Goal: Task Accomplishment & Management: Manage account settings

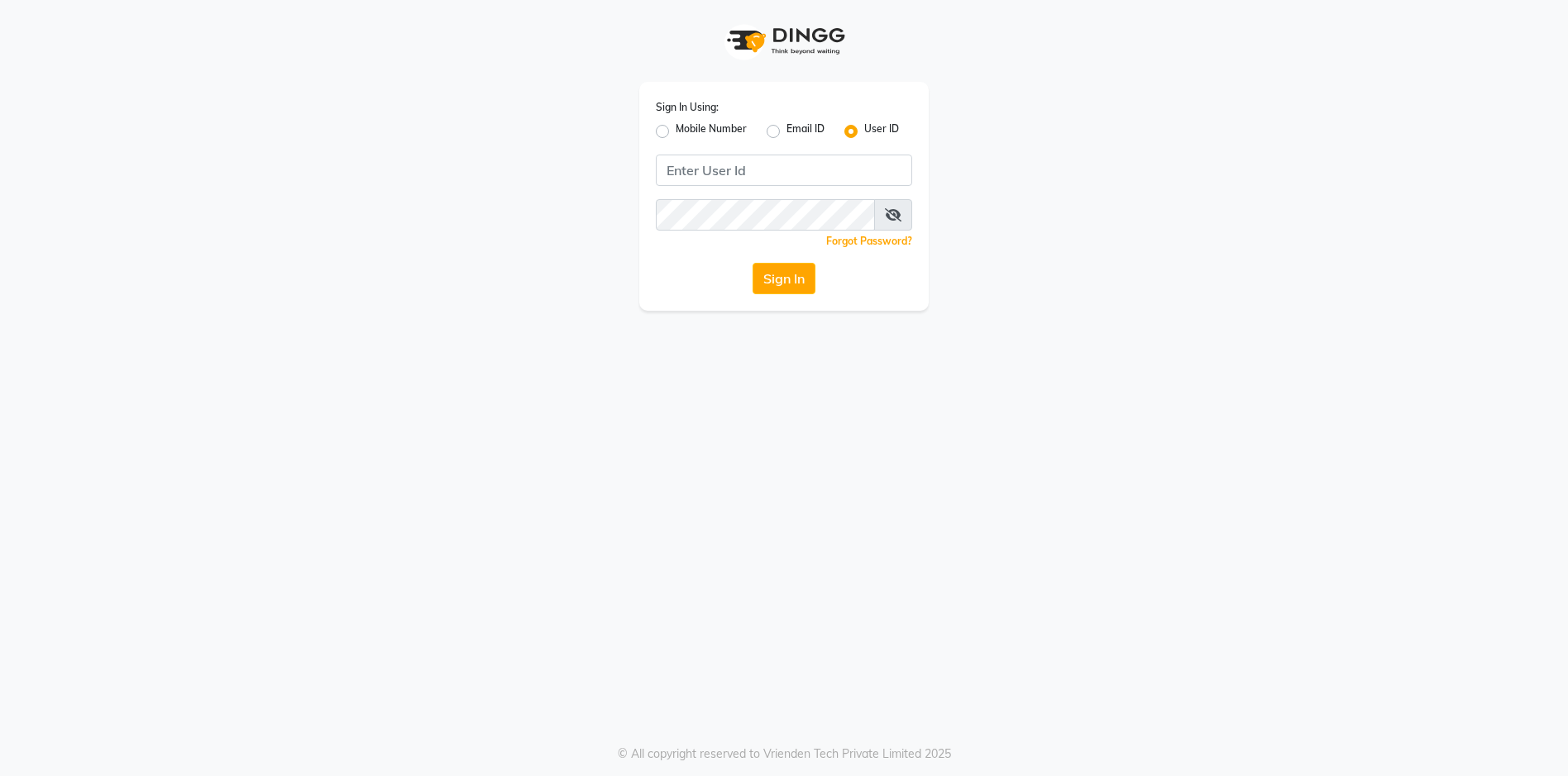
click at [676, 131] on label "Mobile Number" at bounding box center [711, 131] width 71 height 20
click at [676, 131] on input "Mobile Number" at bounding box center [681, 127] width 11 height 11
radio input "true"
radio input "false"
click at [676, 128] on label "Mobile Number" at bounding box center [711, 131] width 71 height 20
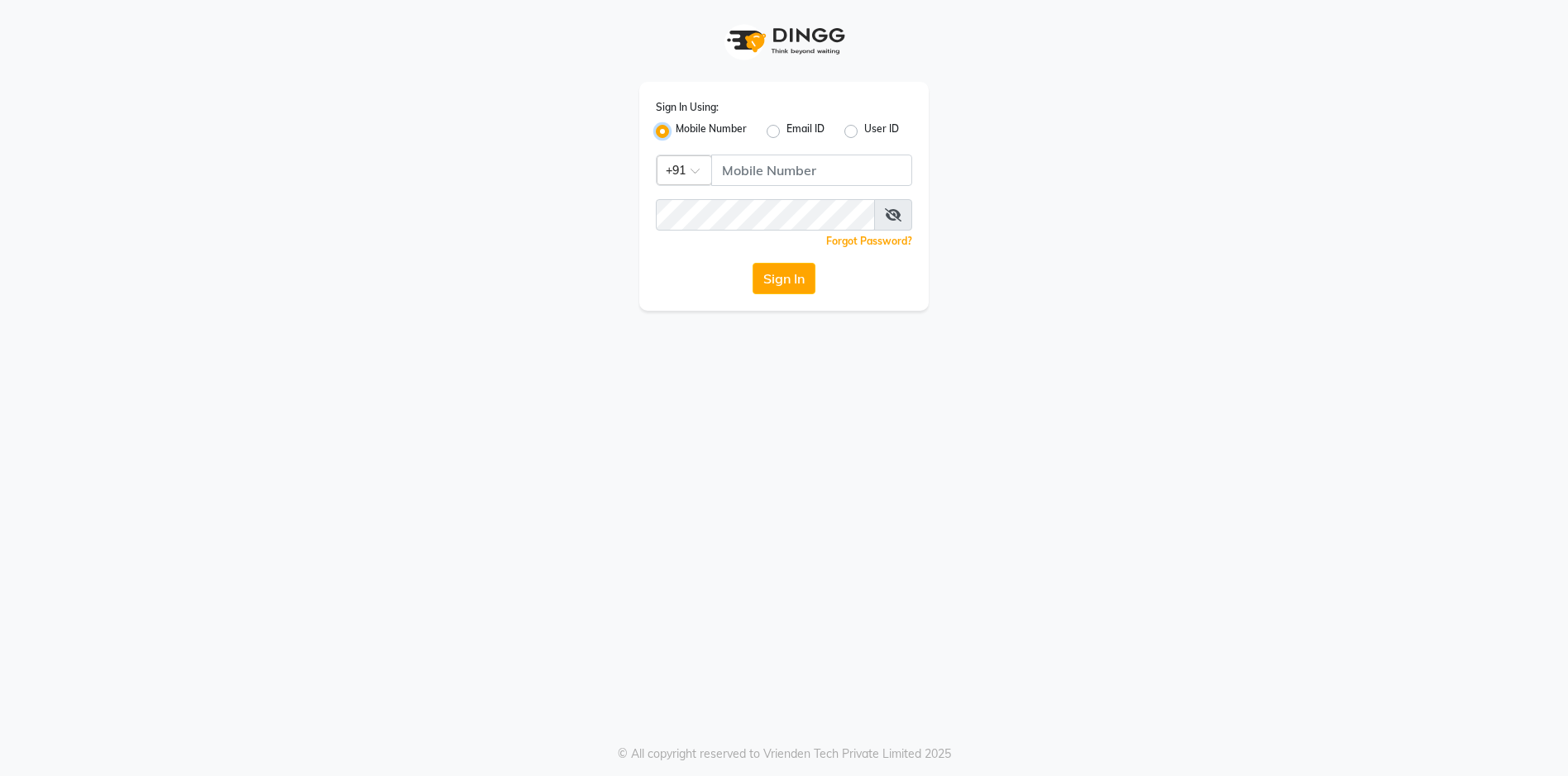
click at [676, 128] on input "Mobile Number" at bounding box center [681, 127] width 11 height 11
click at [787, 131] on label "Email ID" at bounding box center [805, 131] width 38 height 20
click at [787, 131] on input "Email ID" at bounding box center [792, 127] width 11 height 11
radio input "true"
click at [749, 179] on input "Username" at bounding box center [783, 170] width 256 height 32
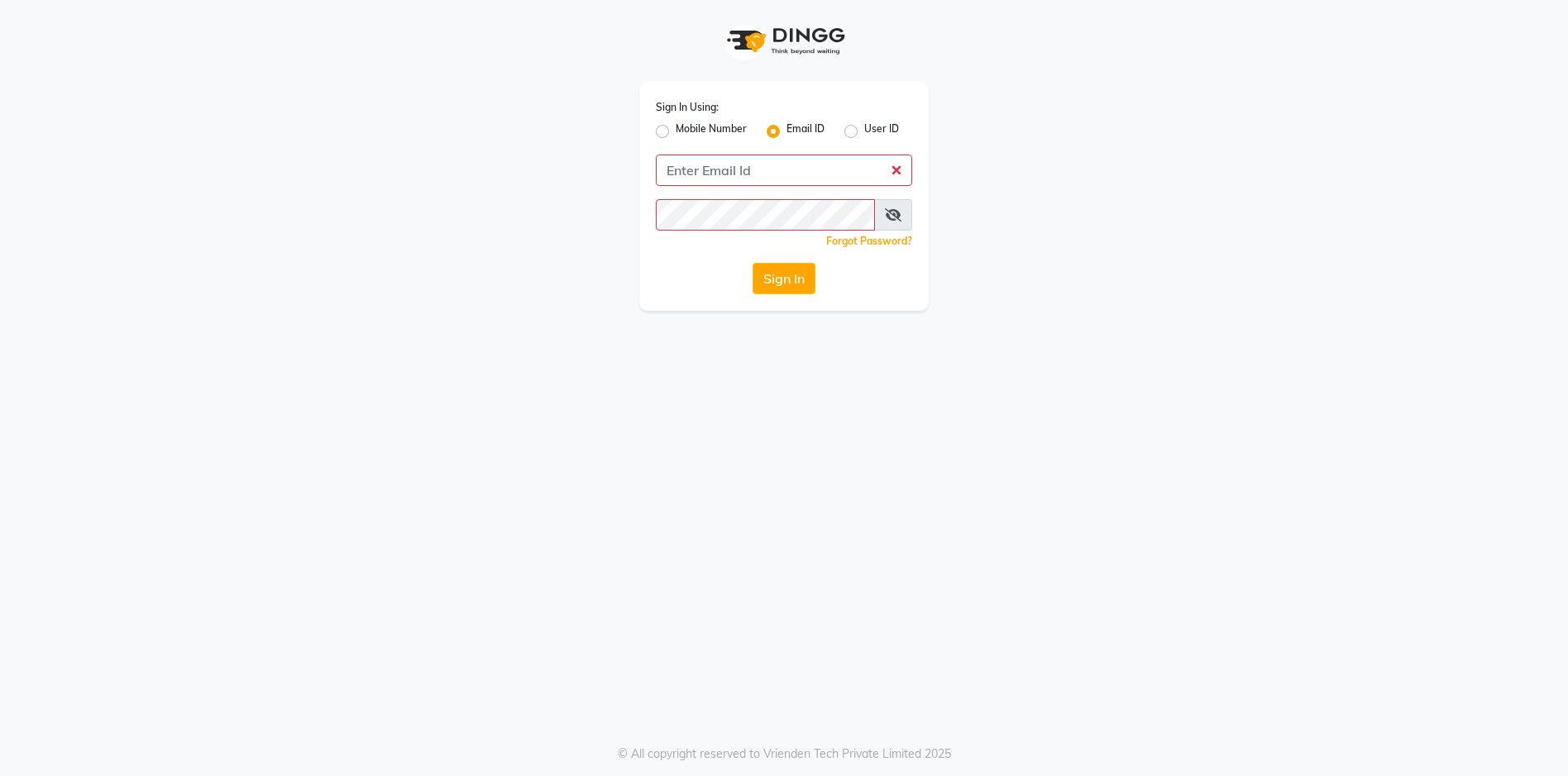
drag, startPoint x: 692, startPoint y: 196, endPoint x: 668, endPoint y: 134, distance: 66.5
click at [676, 134] on label "Mobile Number" at bounding box center [711, 131] width 71 height 20
click at [676, 132] on input "Mobile Number" at bounding box center [681, 127] width 11 height 11
radio input "true"
radio input "false"
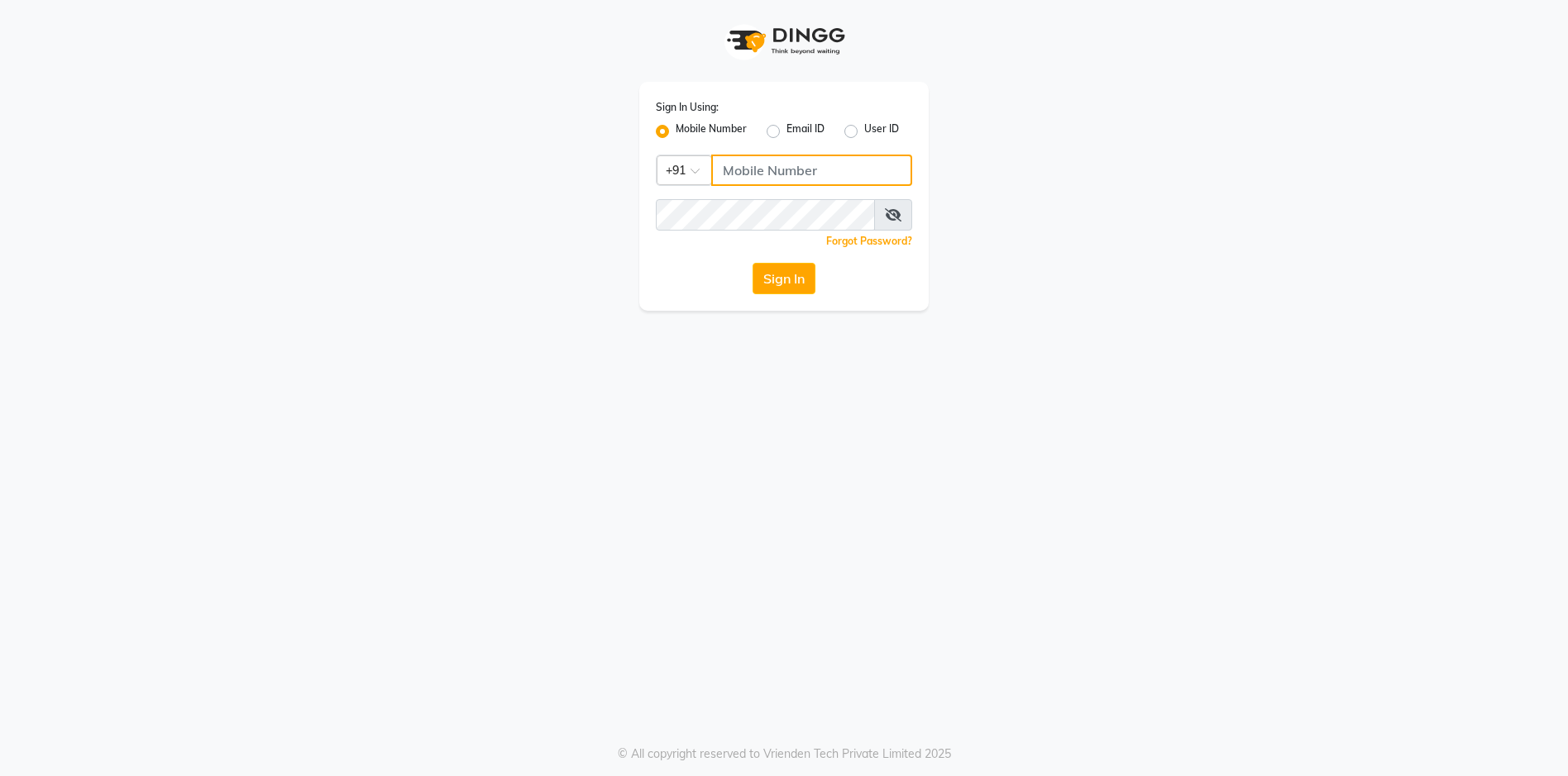
drag, startPoint x: 767, startPoint y: 170, endPoint x: 721, endPoint y: 175, distance: 46.3
click at [767, 170] on input "Username" at bounding box center [811, 170] width 201 height 32
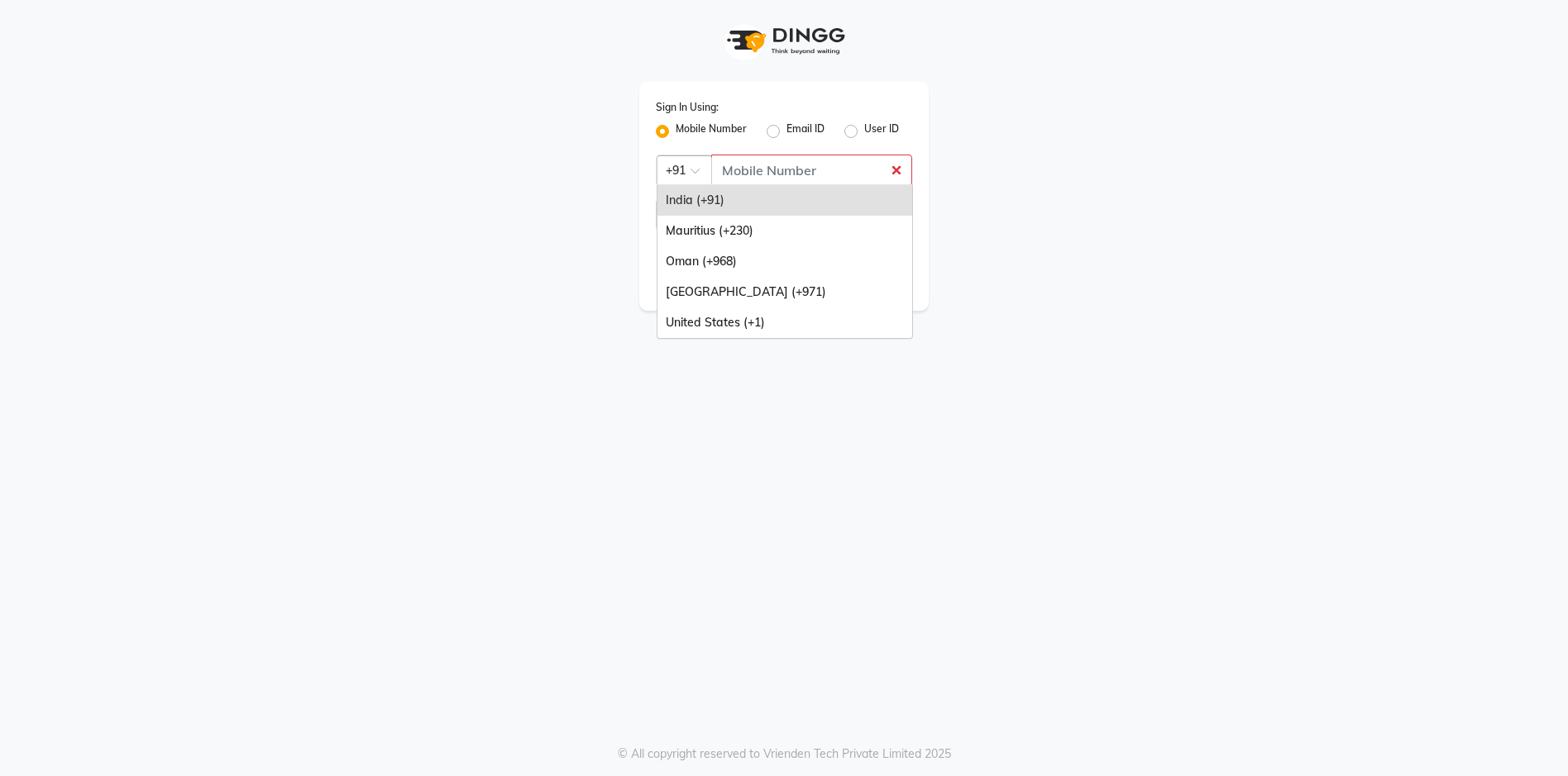
click at [691, 173] on span at bounding box center [701, 176] width 21 height 17
click at [749, 286] on div "[GEOGRAPHIC_DATA] (+971)" at bounding box center [784, 292] width 254 height 31
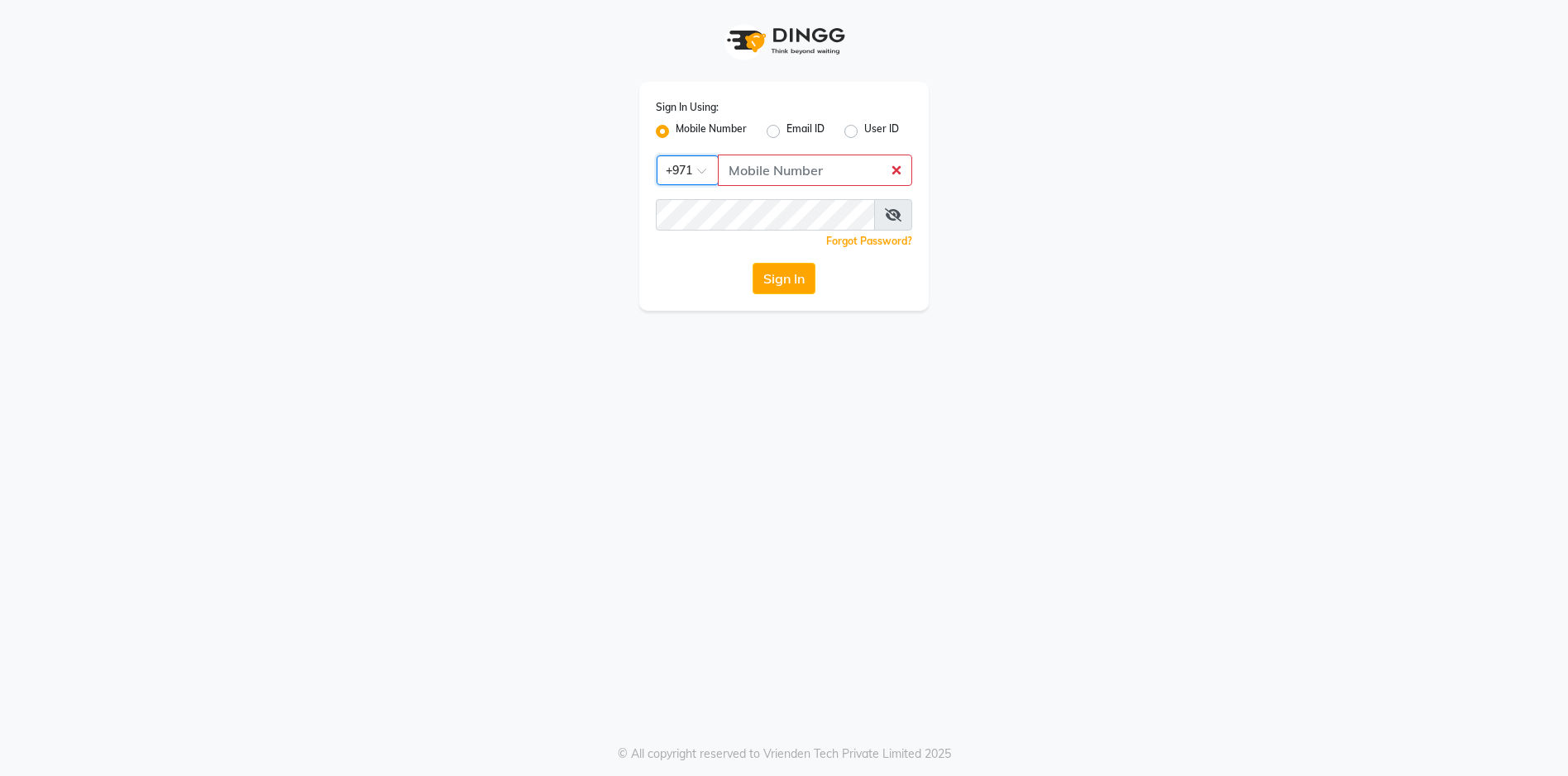
drag, startPoint x: 759, startPoint y: 189, endPoint x: 755, endPoint y: 178, distance: 11.7
click at [760, 182] on div "Sign In Using: Mobile Number Email ID User ID Country Code × +971 Remember me F…" at bounding box center [784, 196] width 290 height 229
click at [755, 178] on input "Username" at bounding box center [815, 170] width 195 height 32
type input "543944492"
click at [588, 340] on div "Sign In Using: Mobile Number Email ID User ID Country Code × [PHONE_NUMBER] Rem…" at bounding box center [784, 388] width 1568 height 776
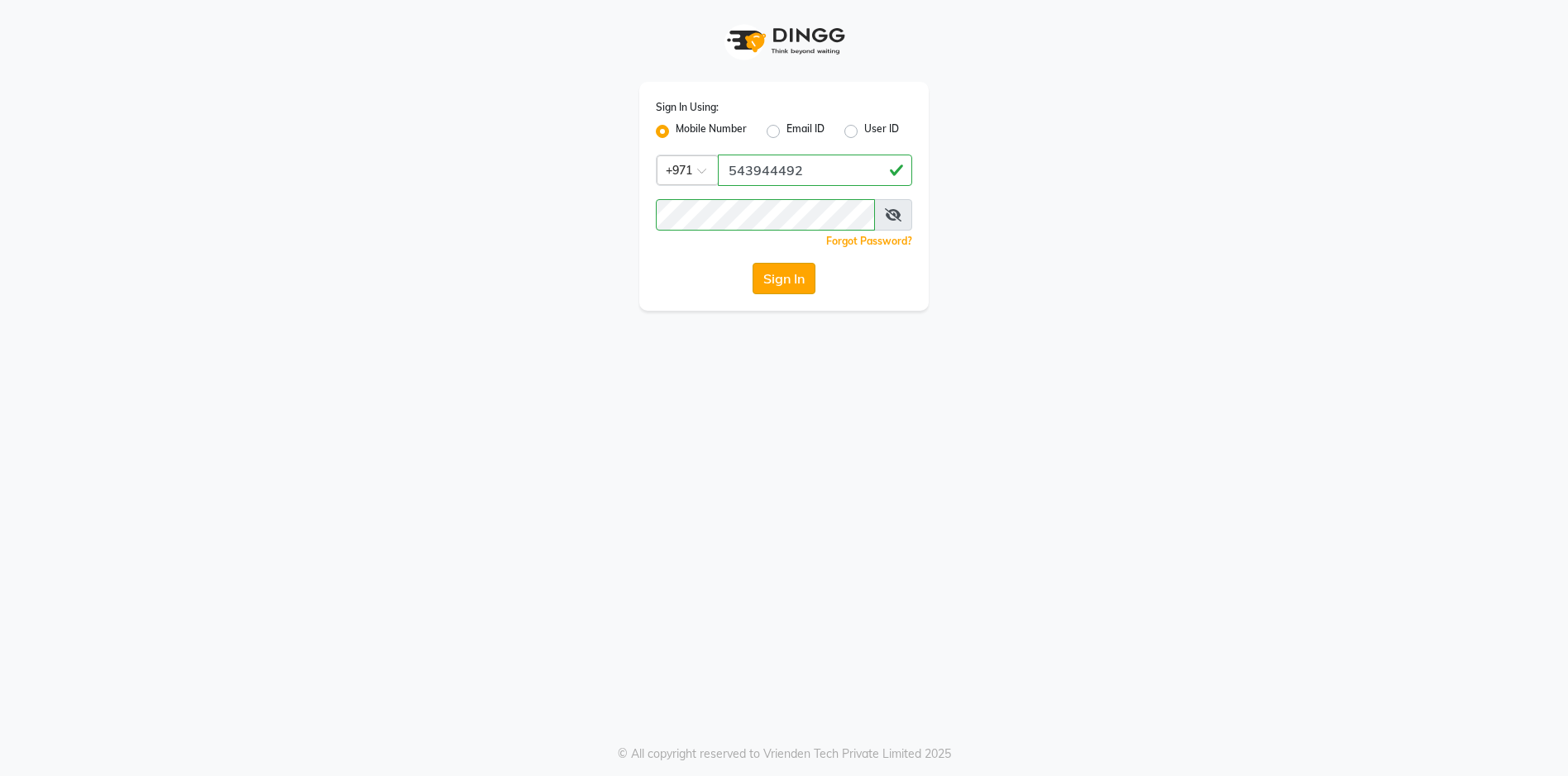
click at [777, 283] on button "Sign In" at bounding box center [783, 278] width 63 height 32
click at [895, 205] on span at bounding box center [893, 215] width 38 height 32
click at [895, 211] on icon at bounding box center [893, 214] width 16 height 13
click at [525, 408] on div "Sign In Using: Mobile Number Email ID User ID Country Code × [PHONE_NUMBER] Rem…" at bounding box center [784, 388] width 1568 height 776
click at [797, 278] on button "Sign In" at bounding box center [783, 278] width 63 height 32
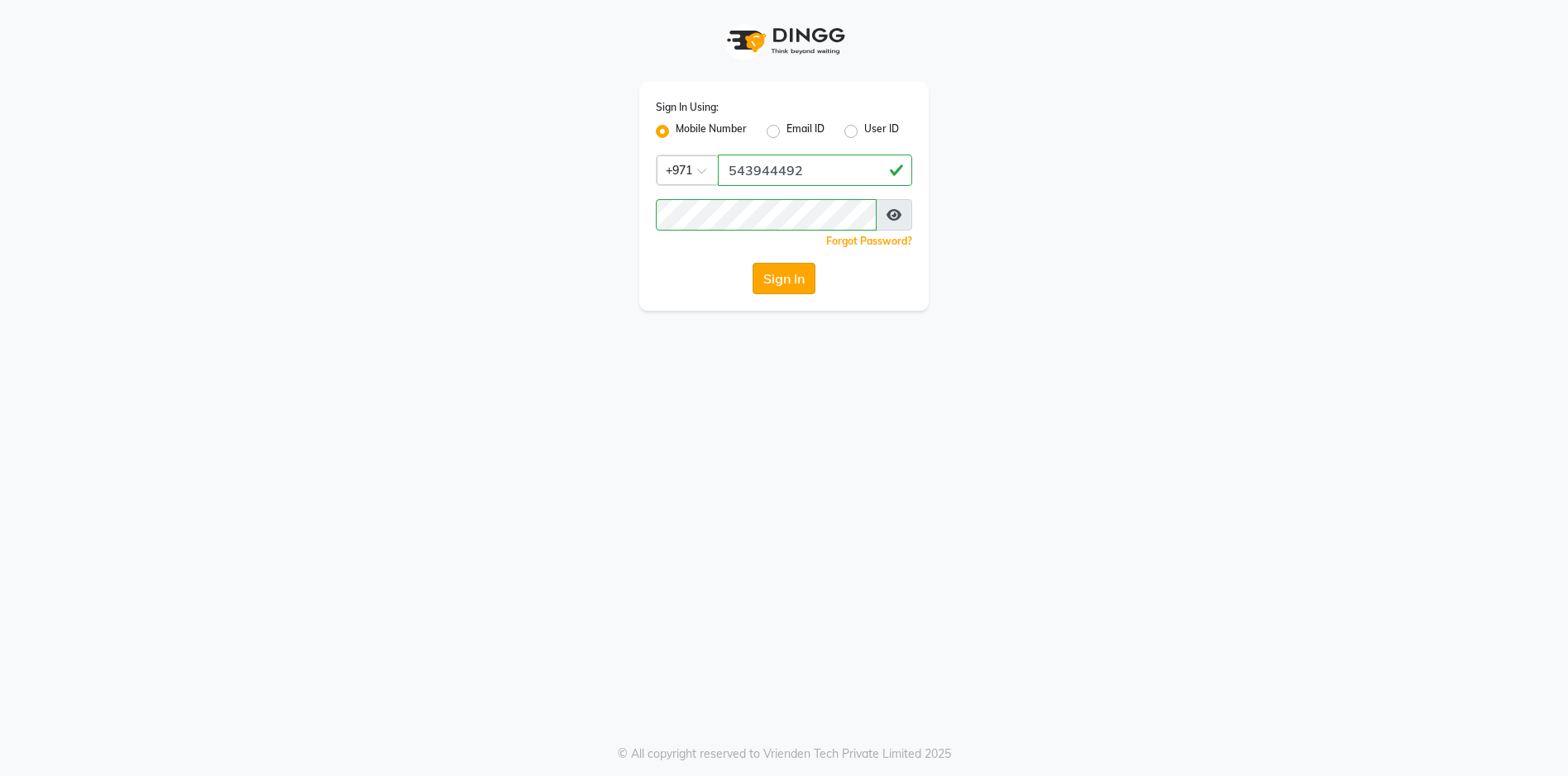
click at [782, 285] on button "Sign In" at bounding box center [783, 278] width 63 height 32
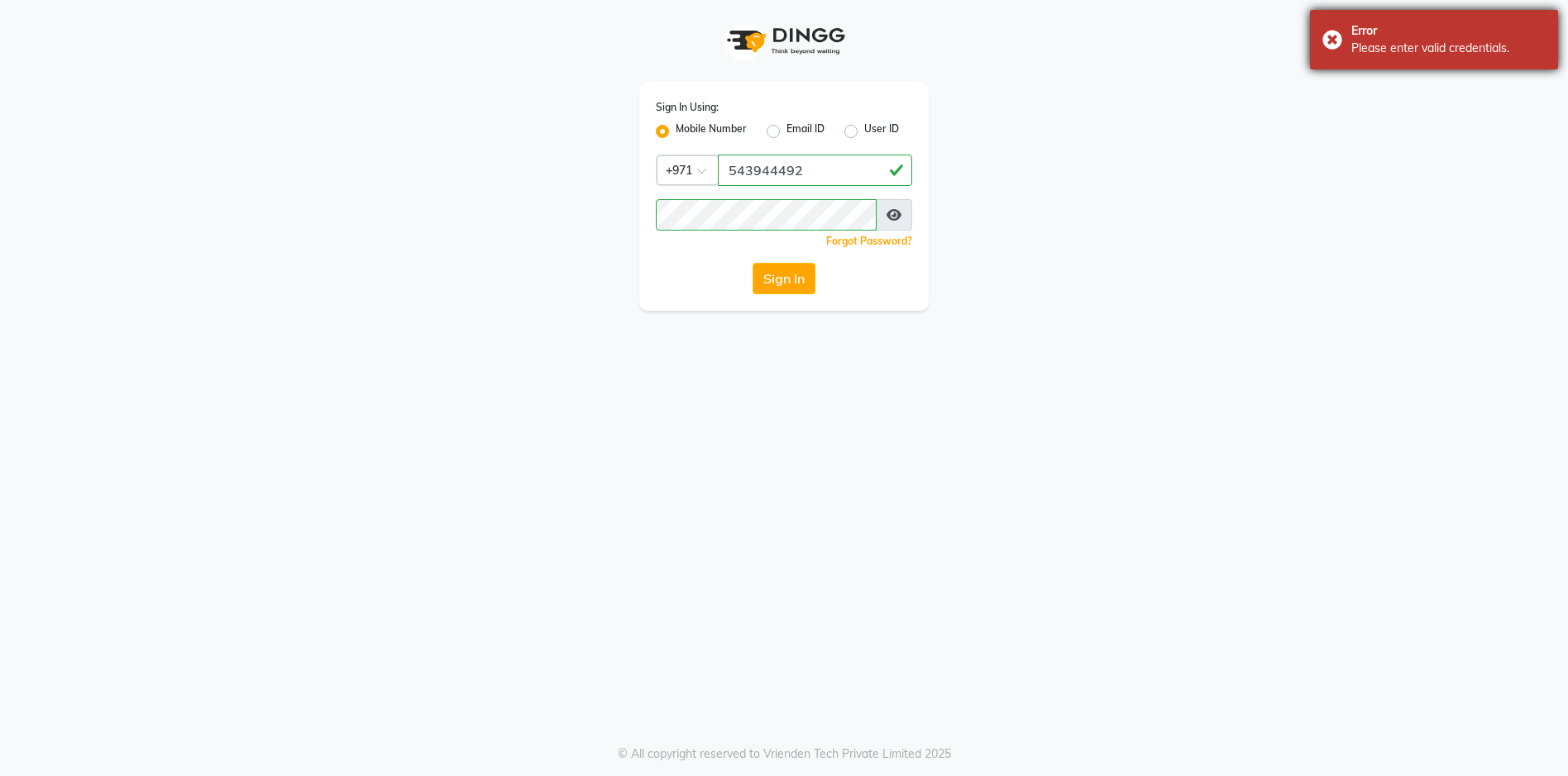
click at [1333, 37] on div "Error Please enter valid credentials." at bounding box center [1434, 39] width 248 height 59
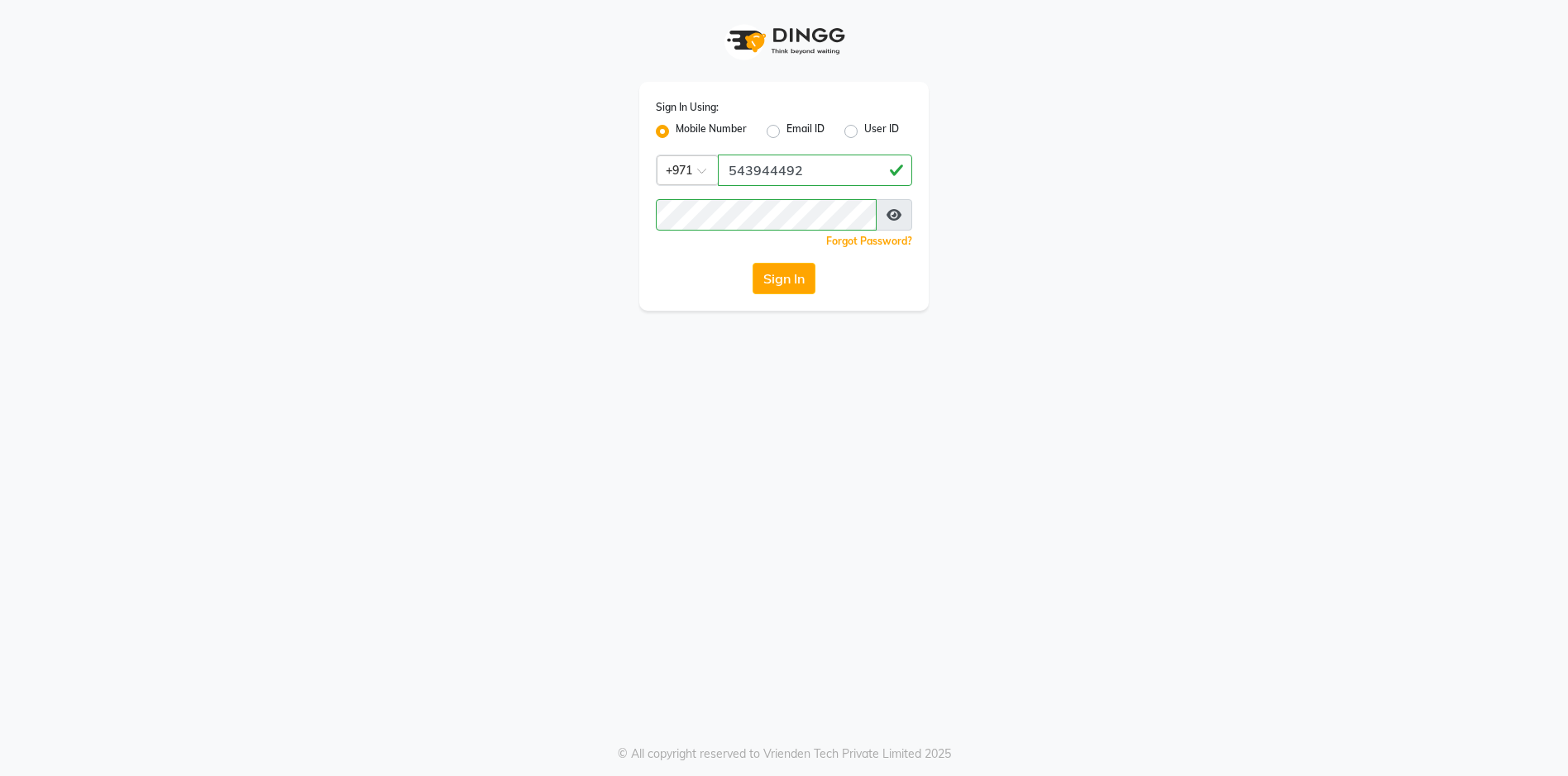
click at [793, 260] on div "Sign In Using: Mobile Number Email ID User ID Country Code × [PHONE_NUMBER] Rem…" at bounding box center [784, 196] width 290 height 229
click at [775, 277] on button "Sign In" at bounding box center [783, 278] width 63 height 32
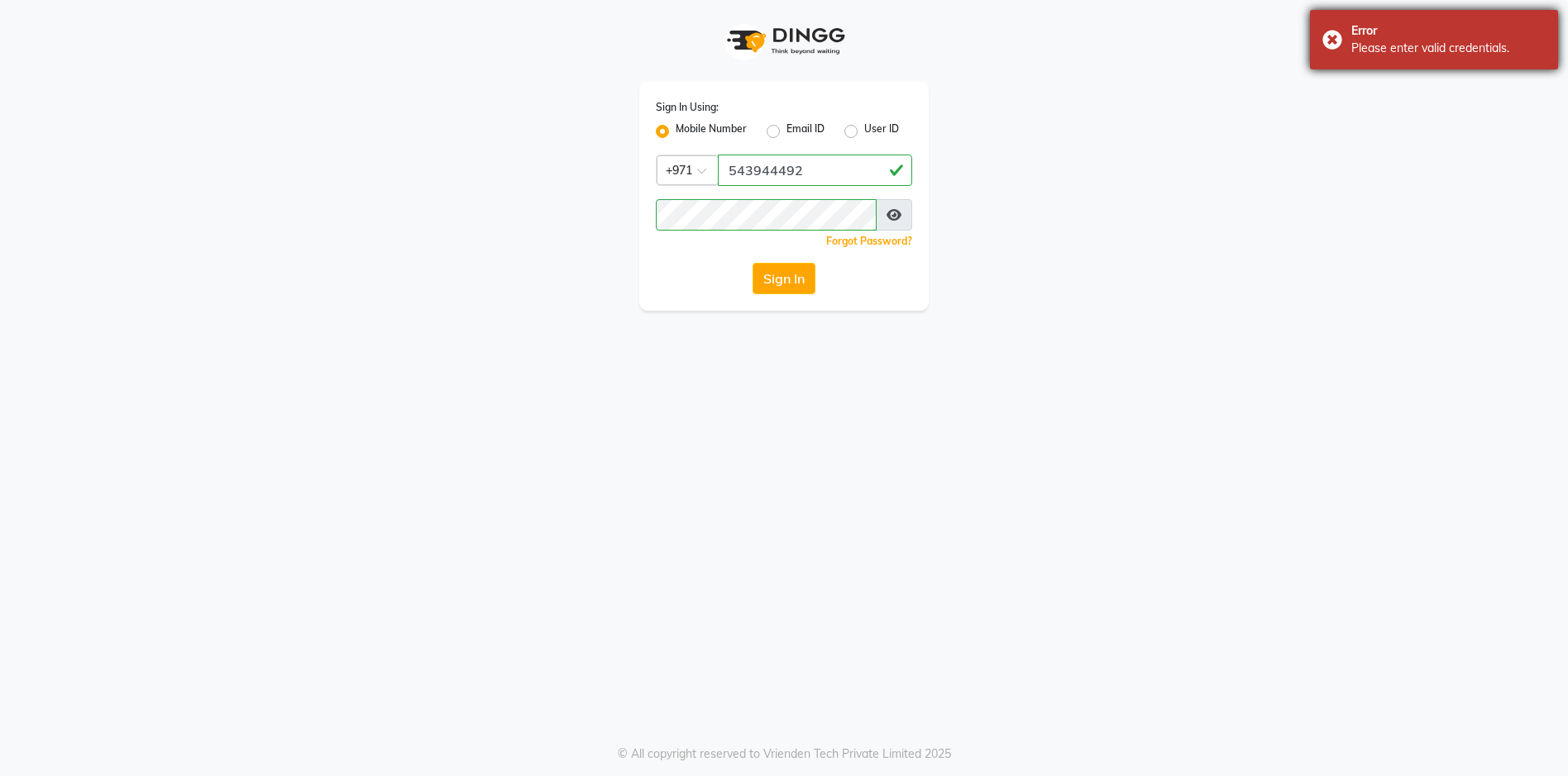
click at [1334, 37] on div "Error Please enter valid credentials." at bounding box center [1434, 39] width 248 height 59
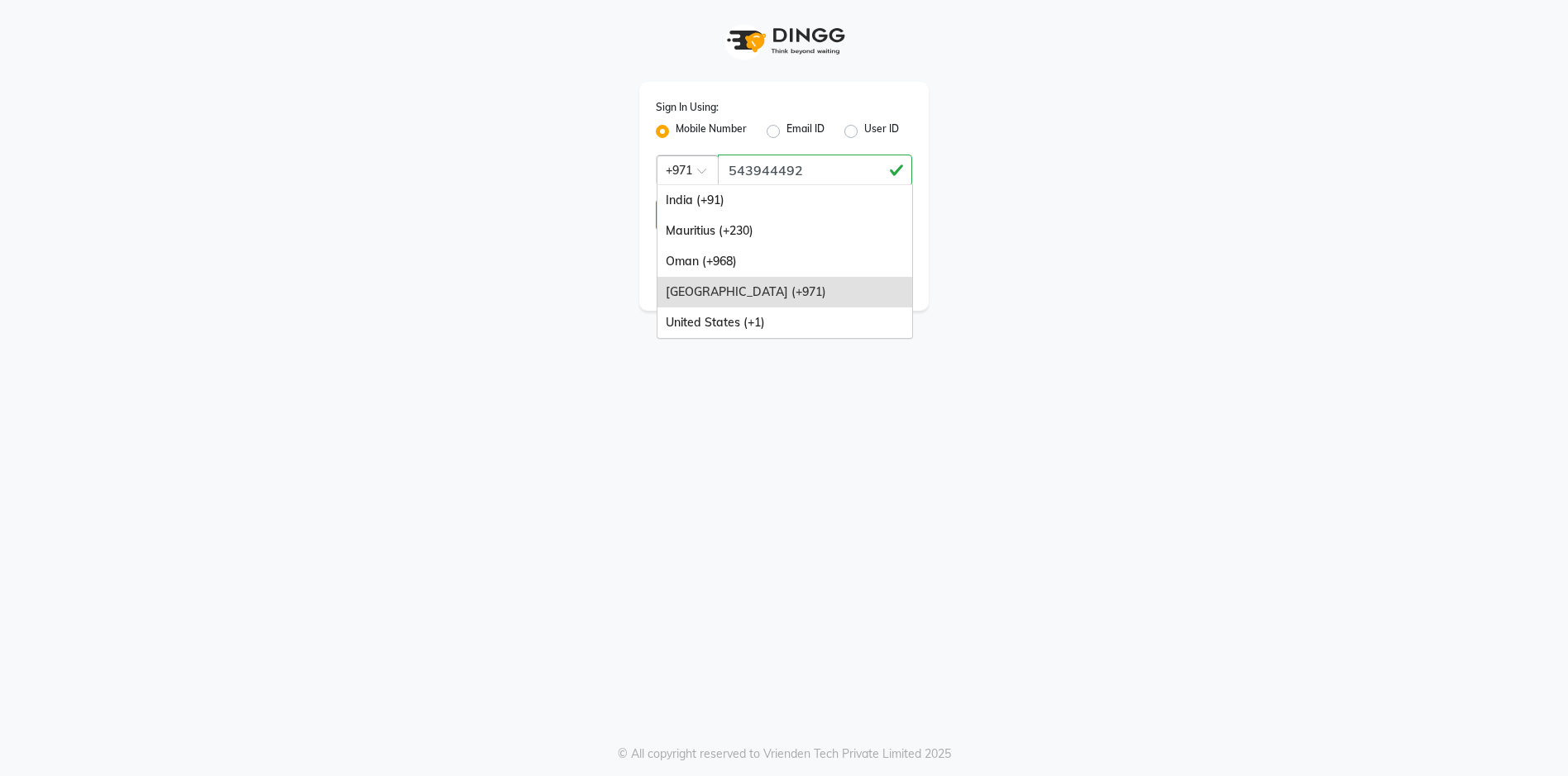
click at [703, 172] on span at bounding box center [708, 176] width 21 height 17
click at [721, 301] on div "[GEOGRAPHIC_DATA] (+971)" at bounding box center [784, 292] width 254 height 31
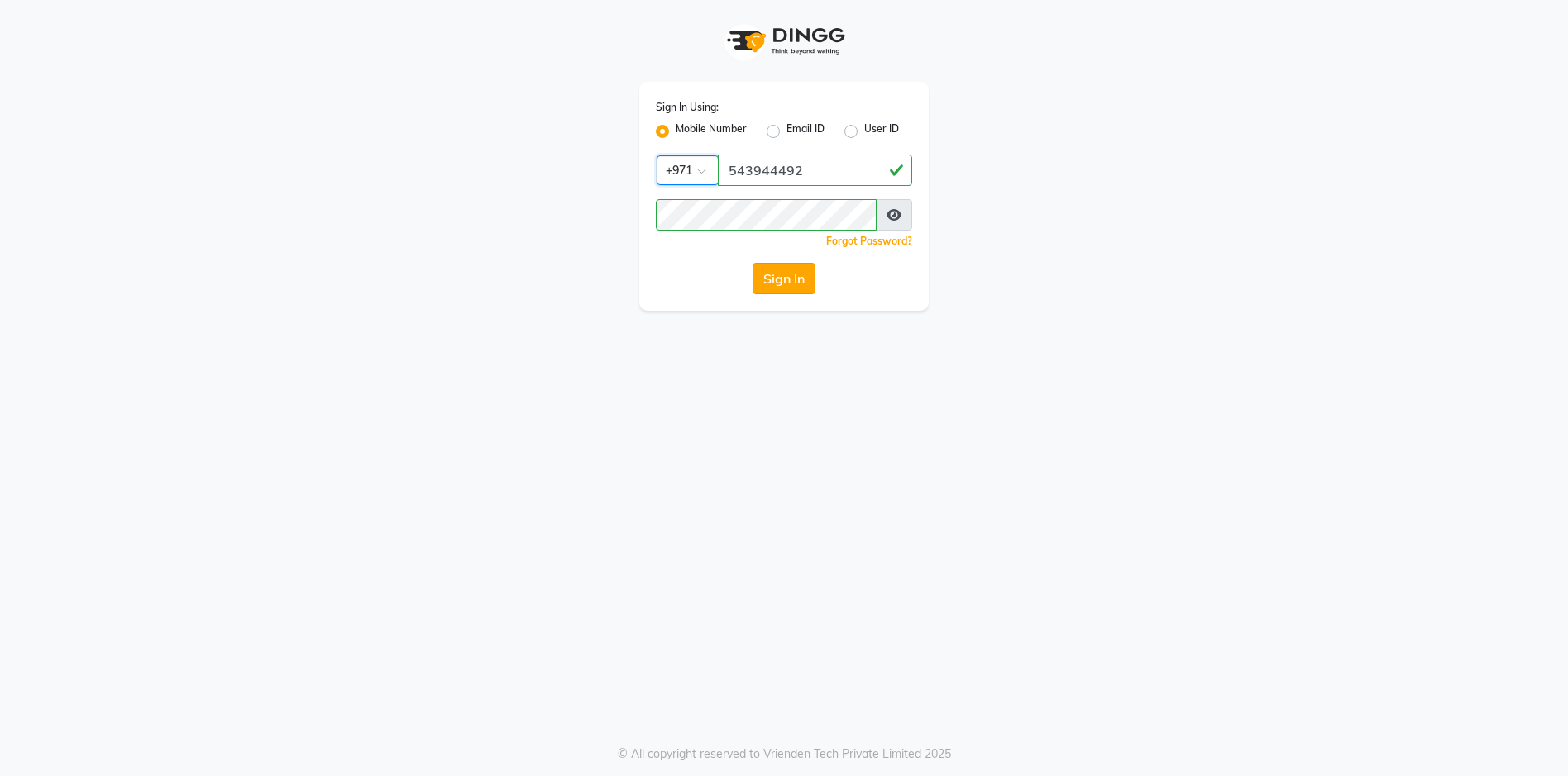
click at [805, 281] on button "Sign In" at bounding box center [783, 278] width 63 height 32
click at [794, 178] on input "Username" at bounding box center [815, 170] width 195 height 32
type input "543944492"
click at [895, 220] on icon at bounding box center [893, 214] width 16 height 13
click at [537, 409] on div "Sign In Using: Mobile Number Email ID User ID Country Code × [PHONE_NUMBER] Rem…" at bounding box center [784, 388] width 1568 height 776
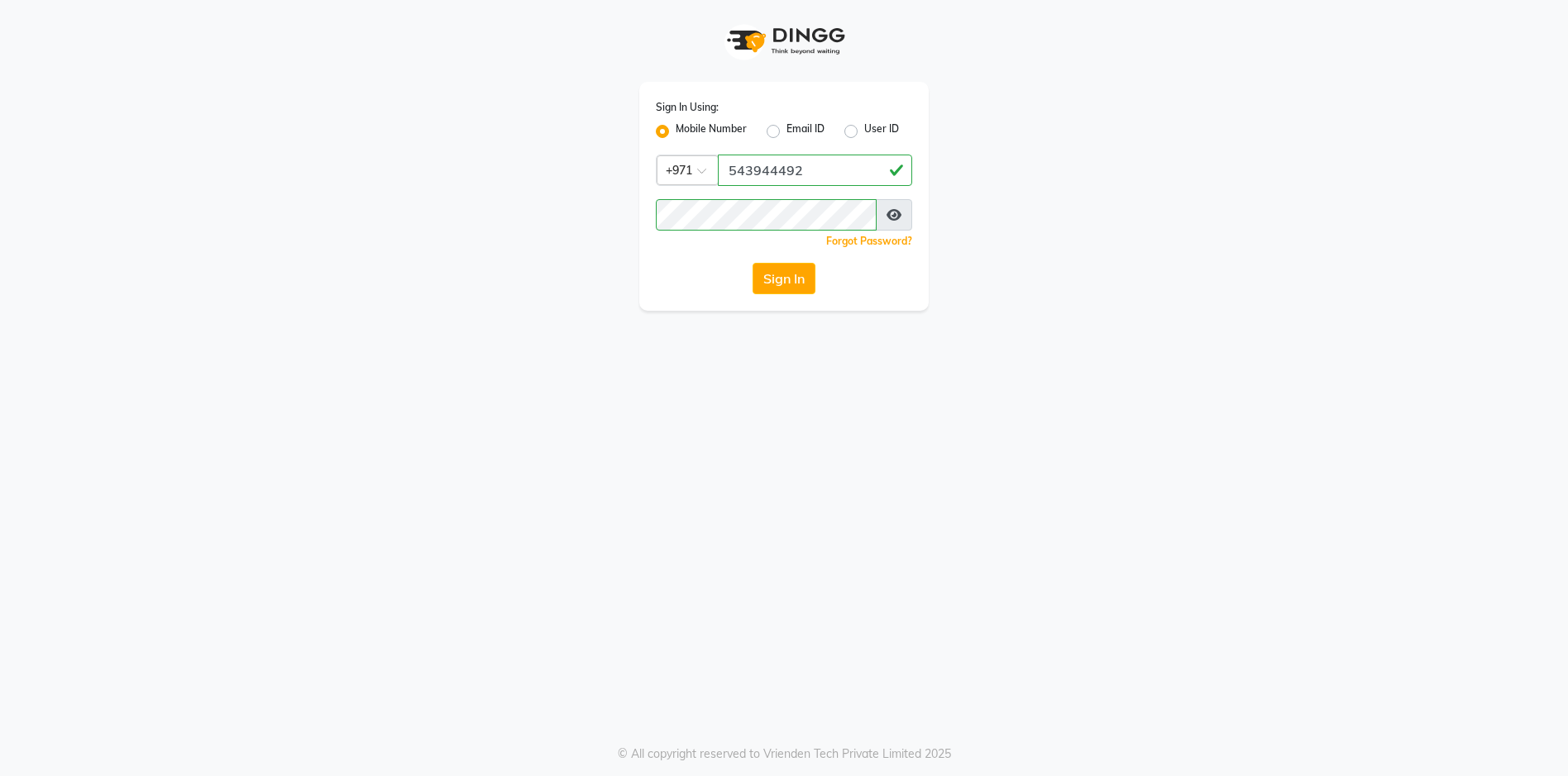
click at [794, 279] on button "Sign In" at bounding box center [783, 278] width 63 height 32
click at [496, 452] on div "Sign In Using: Mobile Number Email ID User ID Country Code × [PHONE_NUMBER] Rem…" at bounding box center [784, 388] width 1568 height 776
click at [794, 284] on button "Sign In" at bounding box center [783, 278] width 63 height 32
click at [772, 278] on button "Sign In" at bounding box center [783, 278] width 63 height 32
click at [826, 167] on input "Username" at bounding box center [815, 170] width 195 height 32
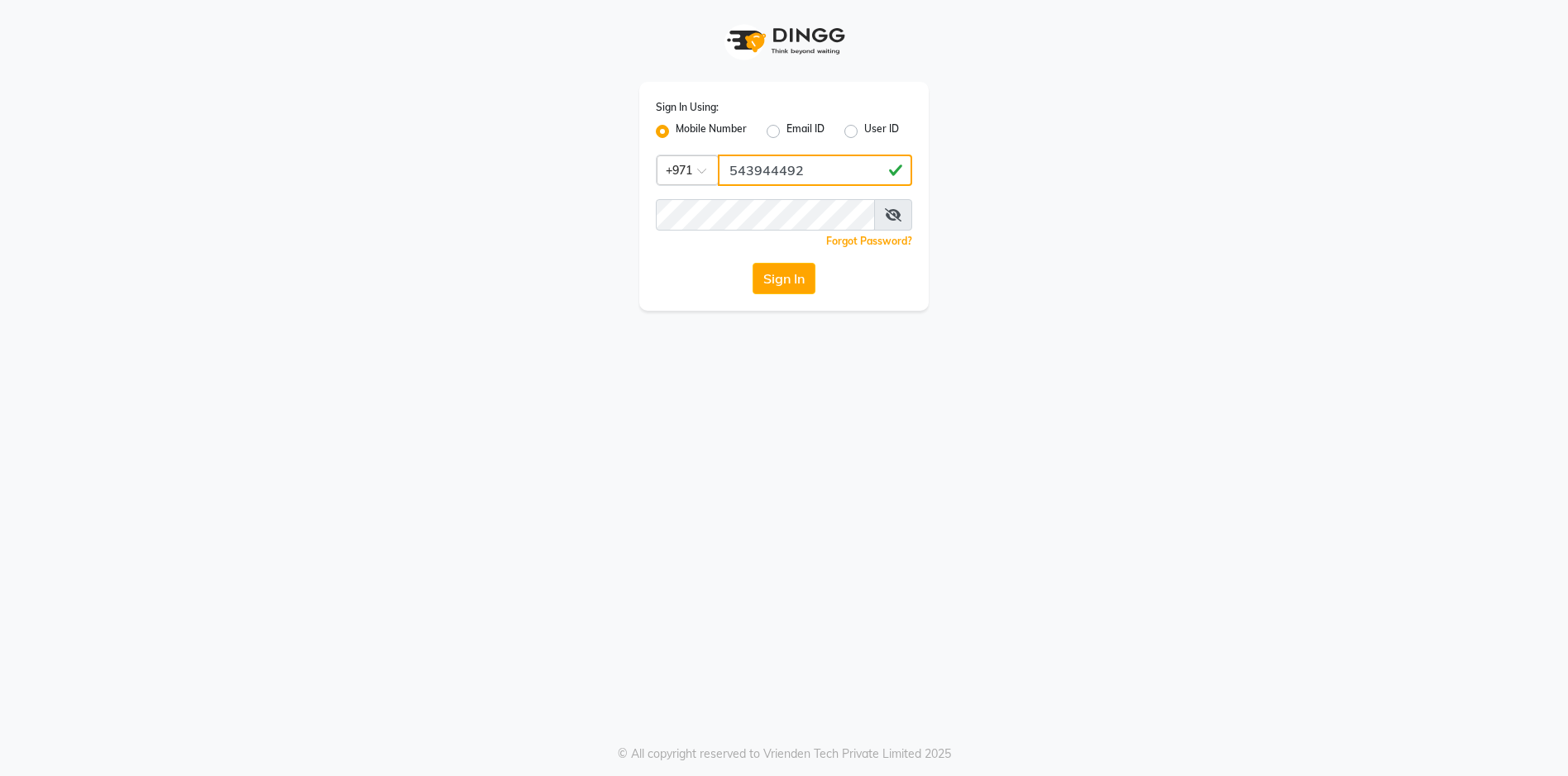
type input "543944492"
click at [601, 389] on div "Sign In Using: Mobile Number Email ID User ID Country Code × [PHONE_NUMBER] Rem…" at bounding box center [784, 388] width 1568 height 776
click at [787, 284] on button "Sign In" at bounding box center [783, 278] width 63 height 32
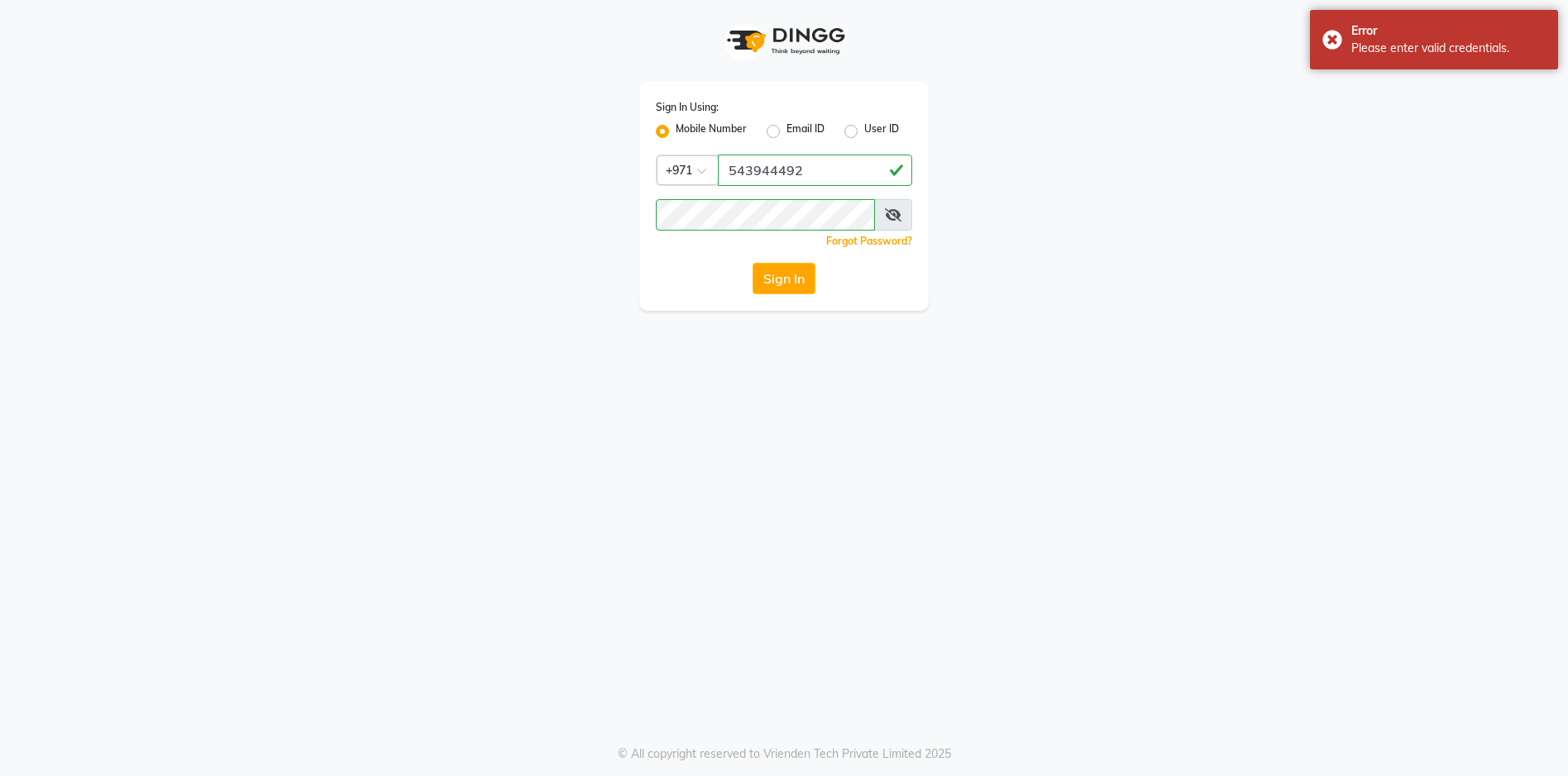
click at [901, 209] on span at bounding box center [893, 215] width 38 height 32
click at [893, 212] on icon at bounding box center [893, 214] width 16 height 13
click at [787, 275] on button "Sign In" at bounding box center [783, 278] width 63 height 32
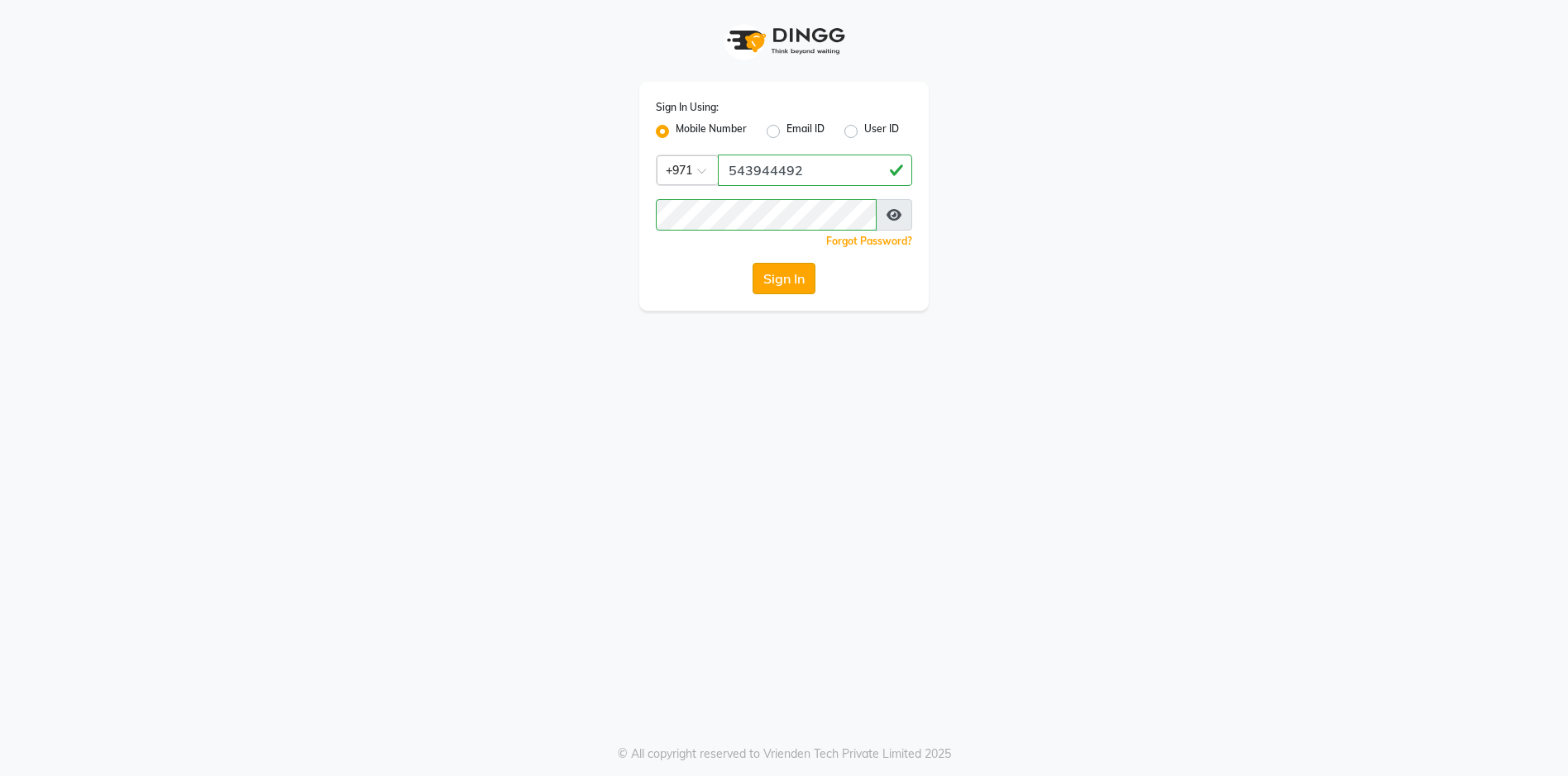
click at [797, 285] on button "Sign In" at bounding box center [783, 278] width 63 height 32
click at [816, 288] on button "Sign In" at bounding box center [783, 278] width 63 height 32
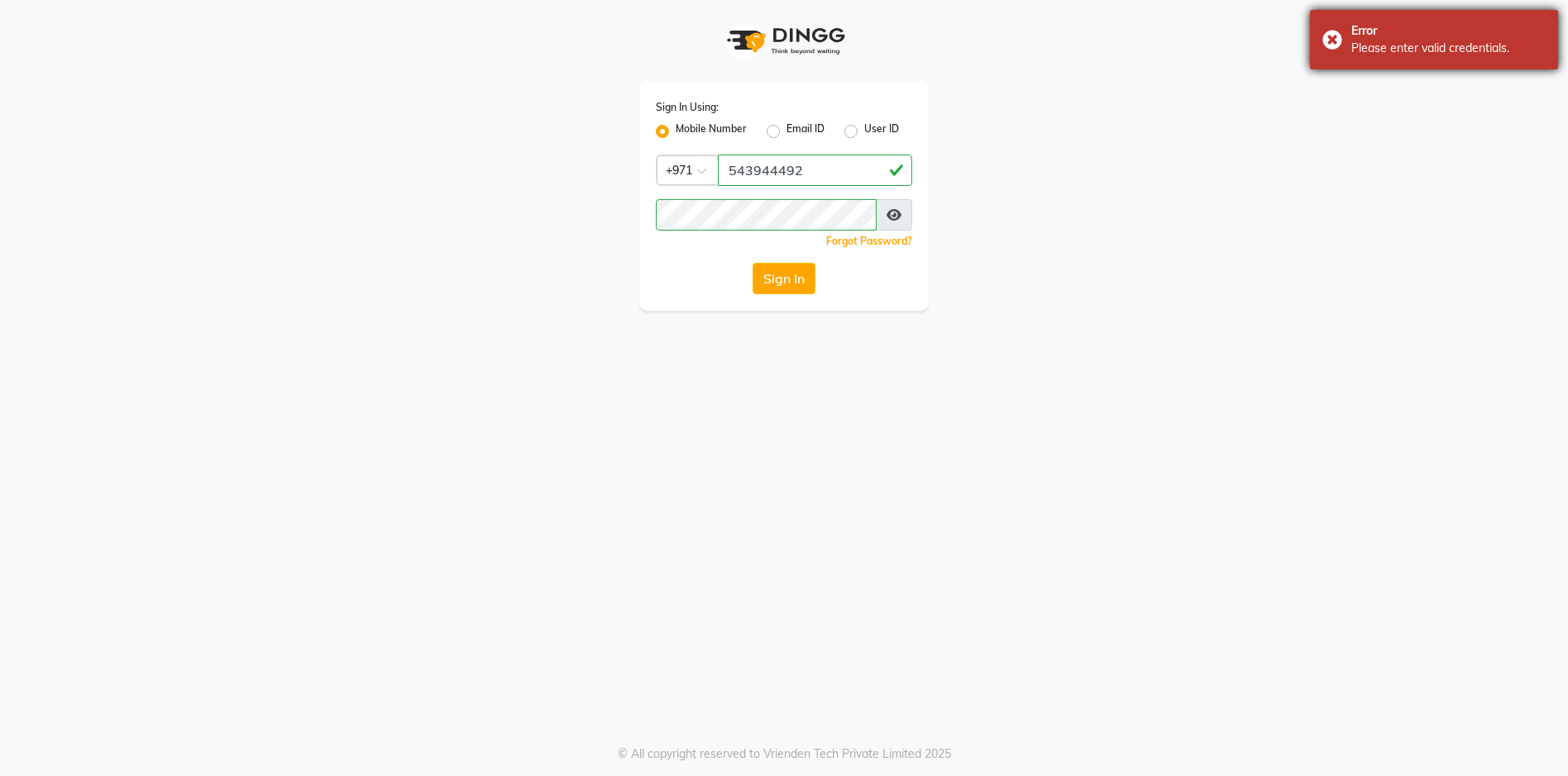
click at [1330, 34] on div "Error Please enter valid credentials." at bounding box center [1434, 39] width 248 height 59
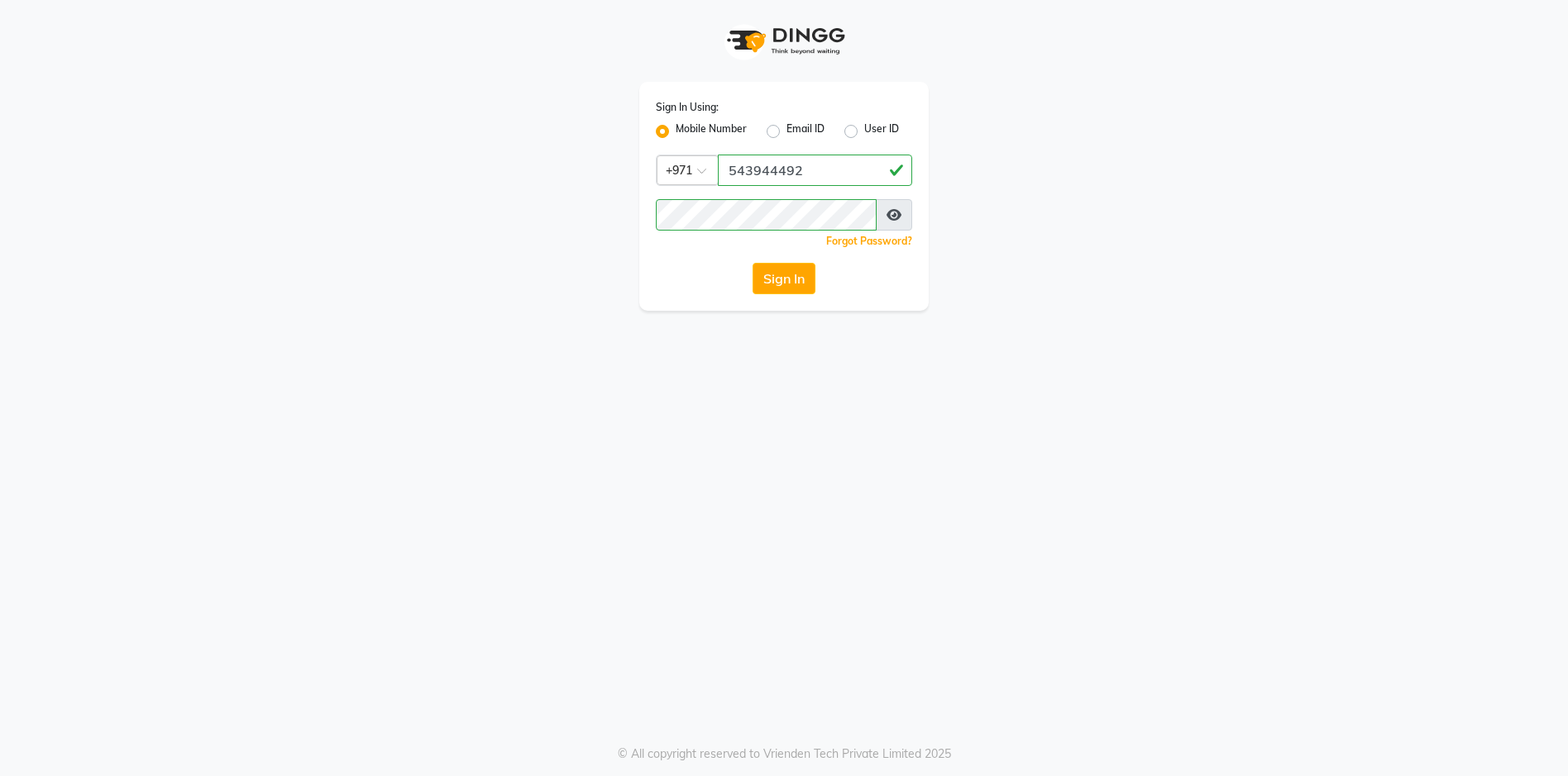
click at [865, 129] on label "User ID" at bounding box center [882, 131] width 35 height 20
click at [865, 129] on input "User ID" at bounding box center [870, 127] width 11 height 11
radio input "true"
radio input "false"
click at [788, 164] on input "Username" at bounding box center [783, 170] width 256 height 32
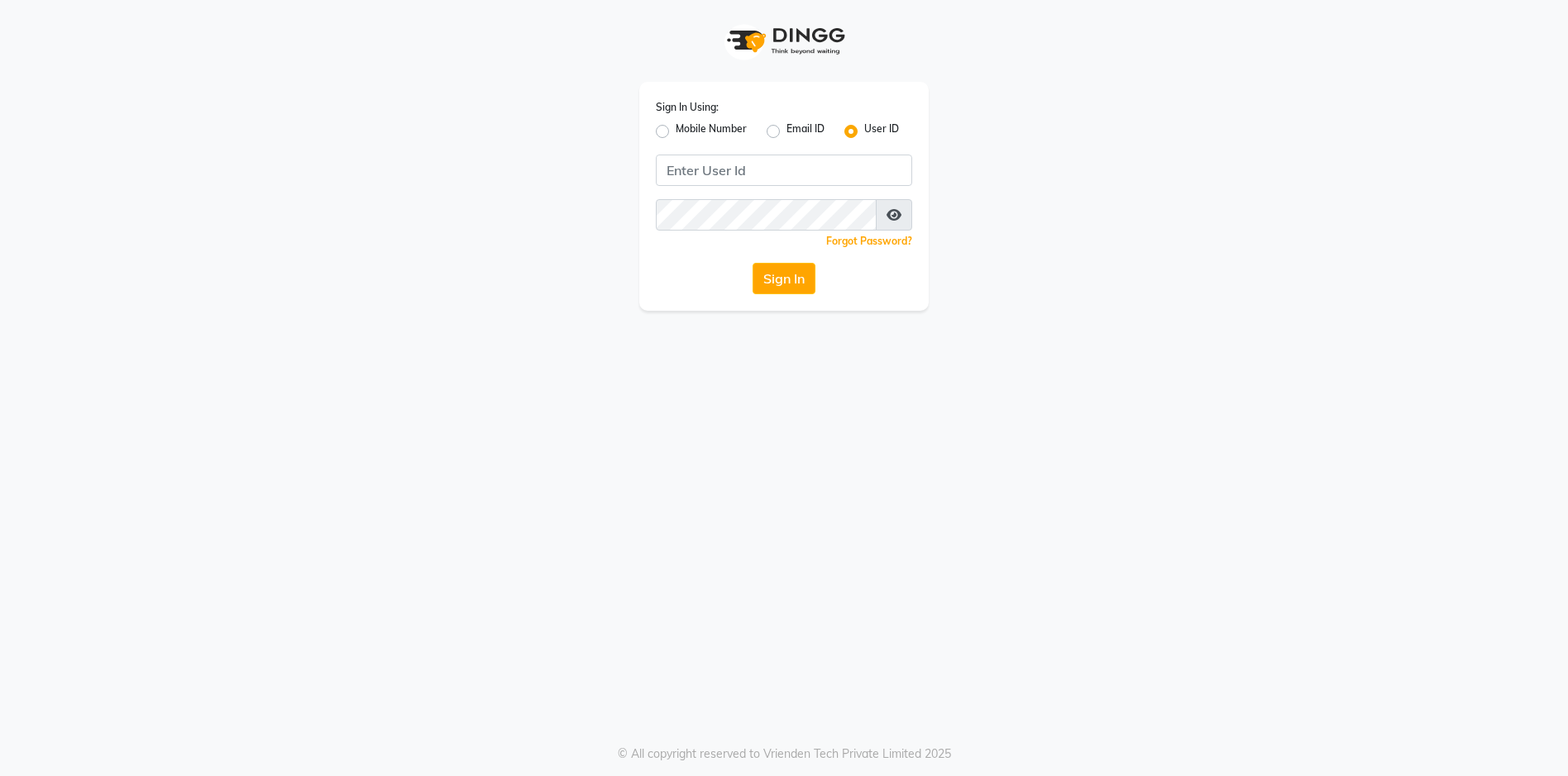
click at [676, 128] on label "Mobile Number" at bounding box center [711, 131] width 71 height 20
click at [676, 128] on input "Mobile Number" at bounding box center [681, 127] width 11 height 11
radio input "true"
radio input "false"
click at [748, 175] on input "Username" at bounding box center [815, 170] width 195 height 32
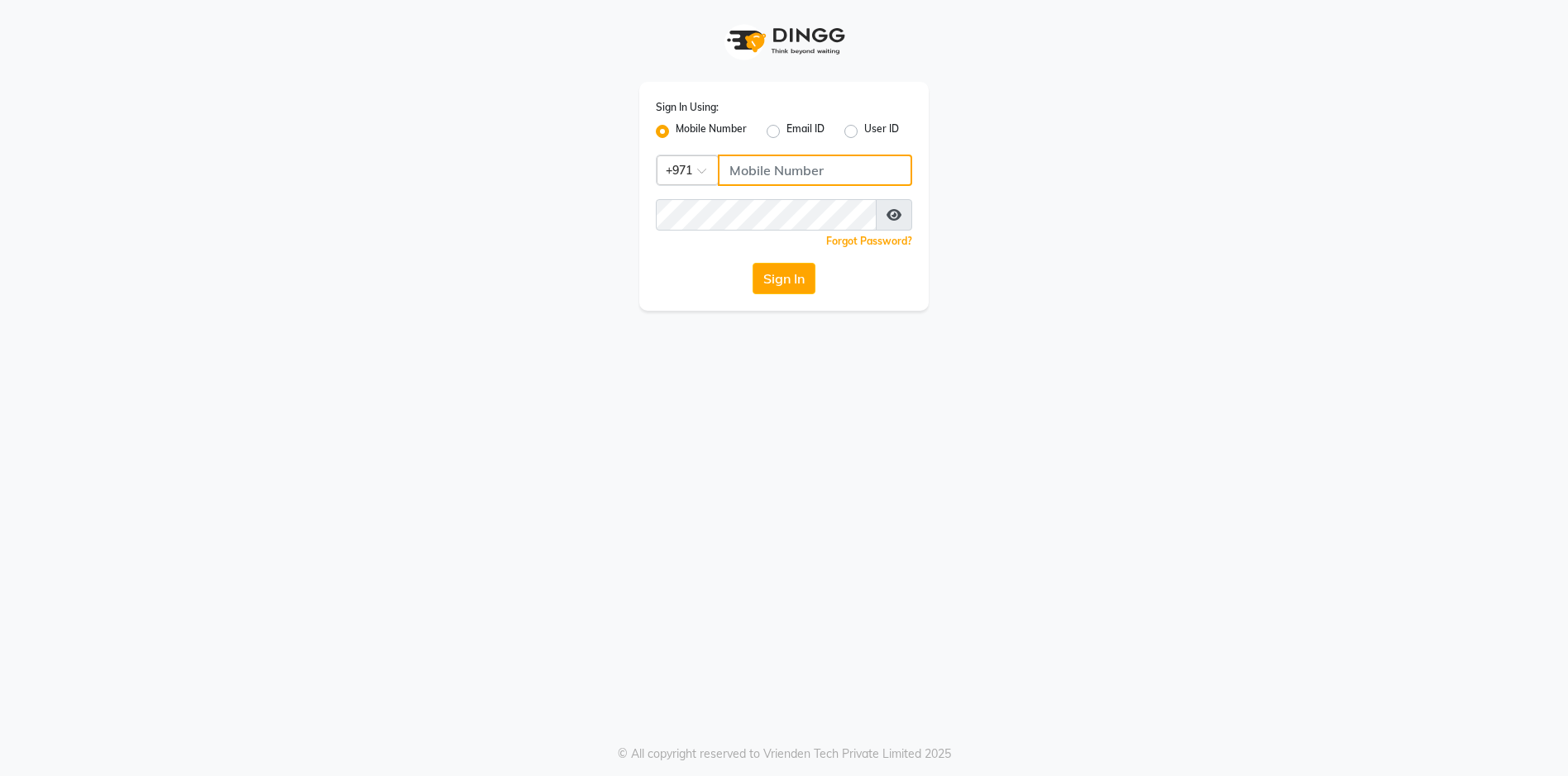
click at [740, 179] on input "Username" at bounding box center [815, 170] width 195 height 32
type input "543944492"
click at [482, 416] on div "Sign In Using: Mobile Number Email ID User ID Country Code × [PHONE_NUMBER] Rem…" at bounding box center [784, 388] width 1568 height 776
click at [761, 277] on button "Sign In" at bounding box center [783, 278] width 63 height 32
click at [784, 279] on button "Sign In" at bounding box center [783, 278] width 63 height 32
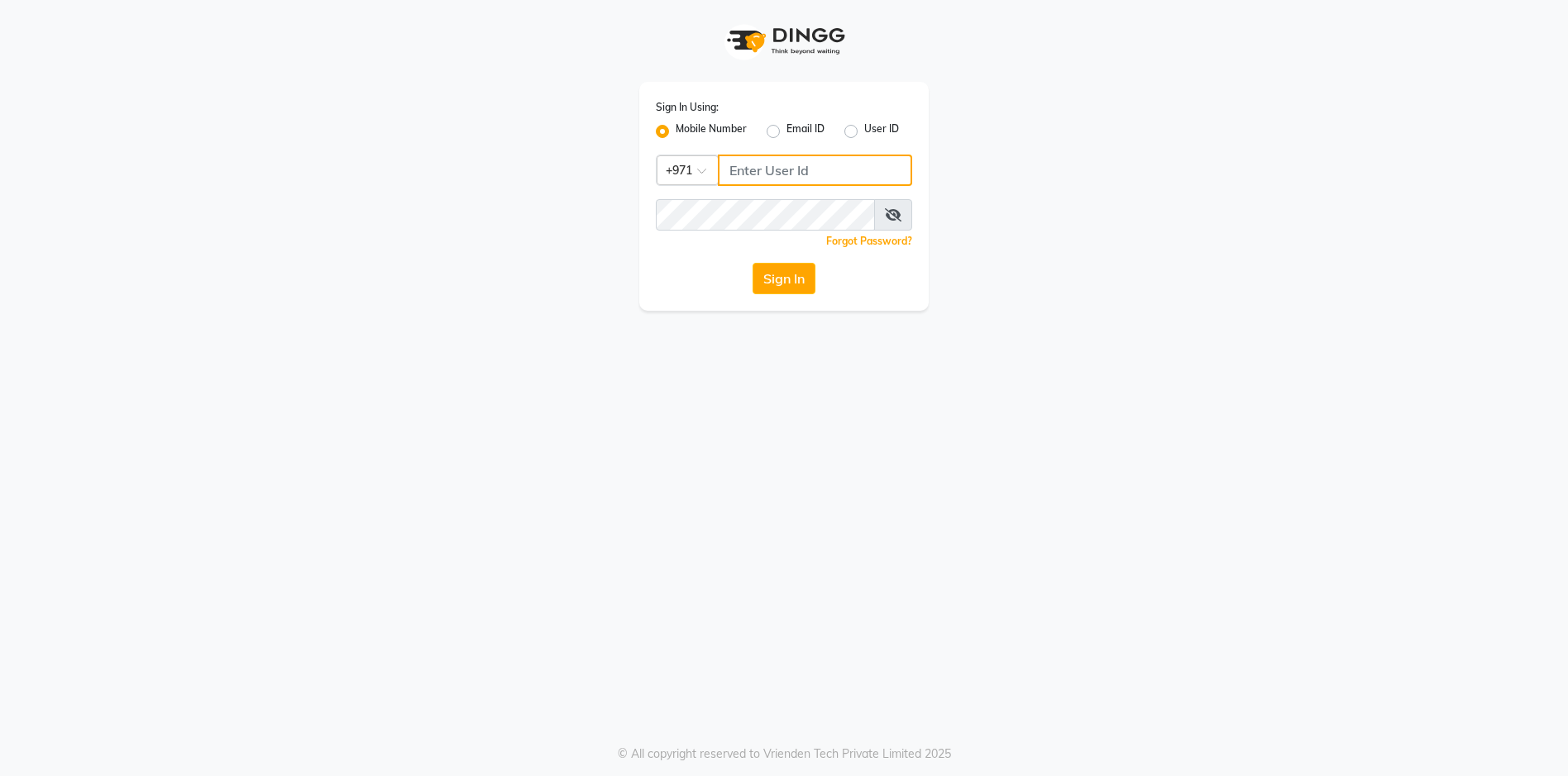
drag, startPoint x: 0, startPoint y: 0, endPoint x: 779, endPoint y: 173, distance: 798.0
click at [779, 173] on input "Username" at bounding box center [815, 170] width 195 height 32
click at [902, 213] on span at bounding box center [893, 215] width 38 height 32
click at [898, 216] on icon at bounding box center [893, 214] width 16 height 13
click at [580, 433] on div "Sign In Using: Mobile Number Email ID User ID Country Code × +971 546169333 Rem…" at bounding box center [784, 388] width 1568 height 776
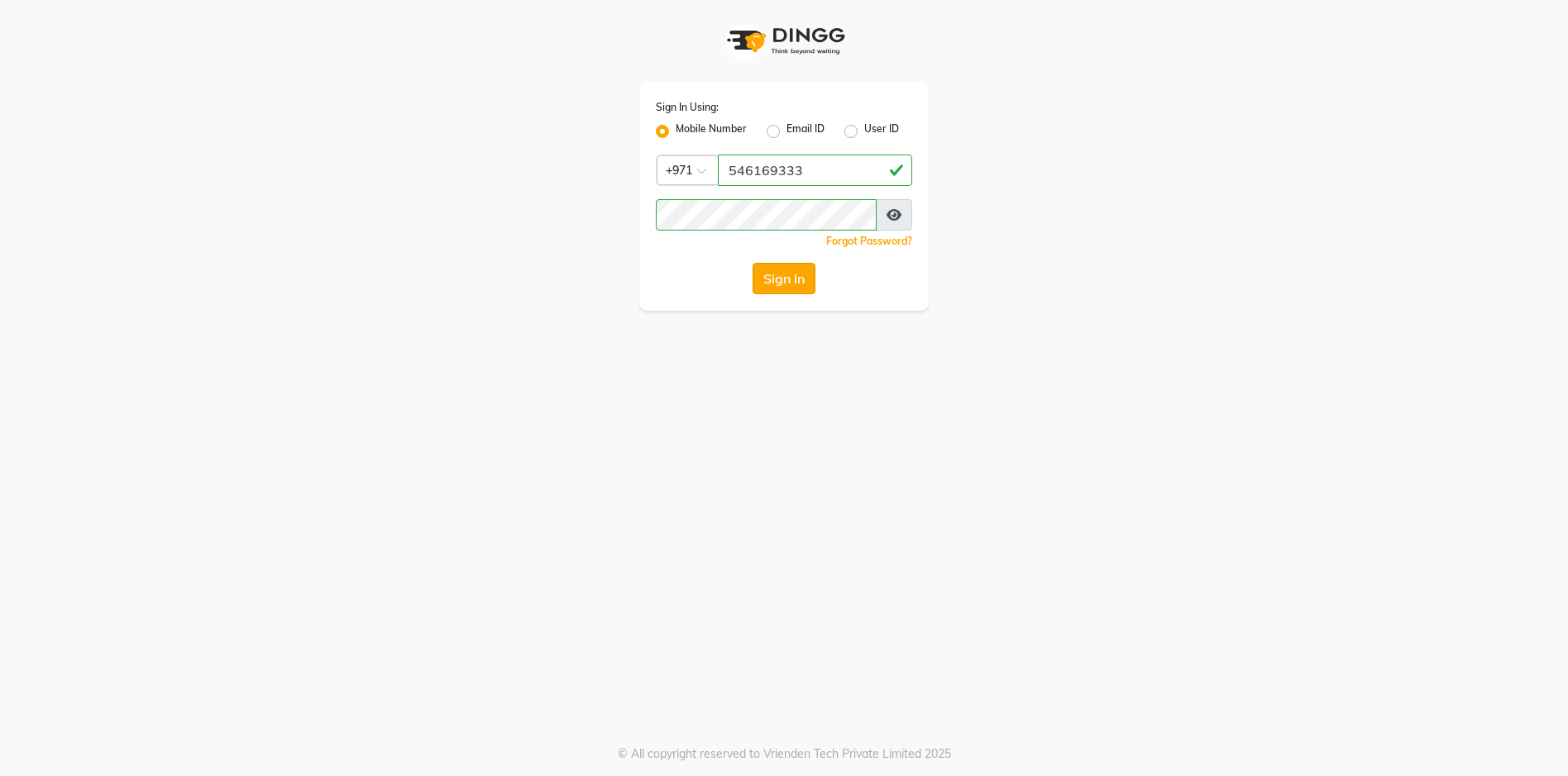
click at [789, 282] on button "Sign In" at bounding box center [783, 278] width 63 height 32
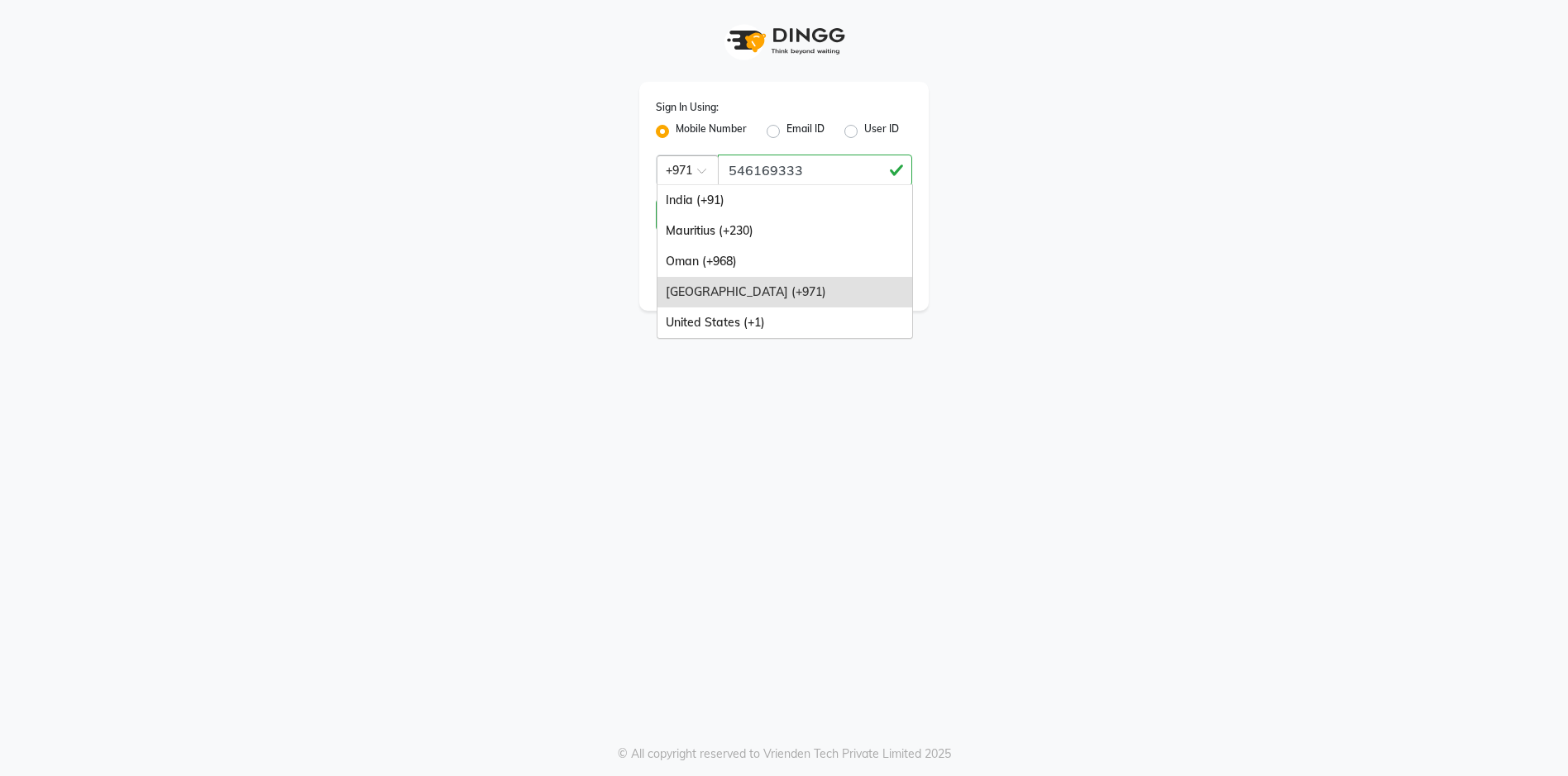
click at [702, 172] on span at bounding box center [708, 176] width 21 height 17
click at [711, 288] on div "[GEOGRAPHIC_DATA] (+971)" at bounding box center [784, 292] width 254 height 31
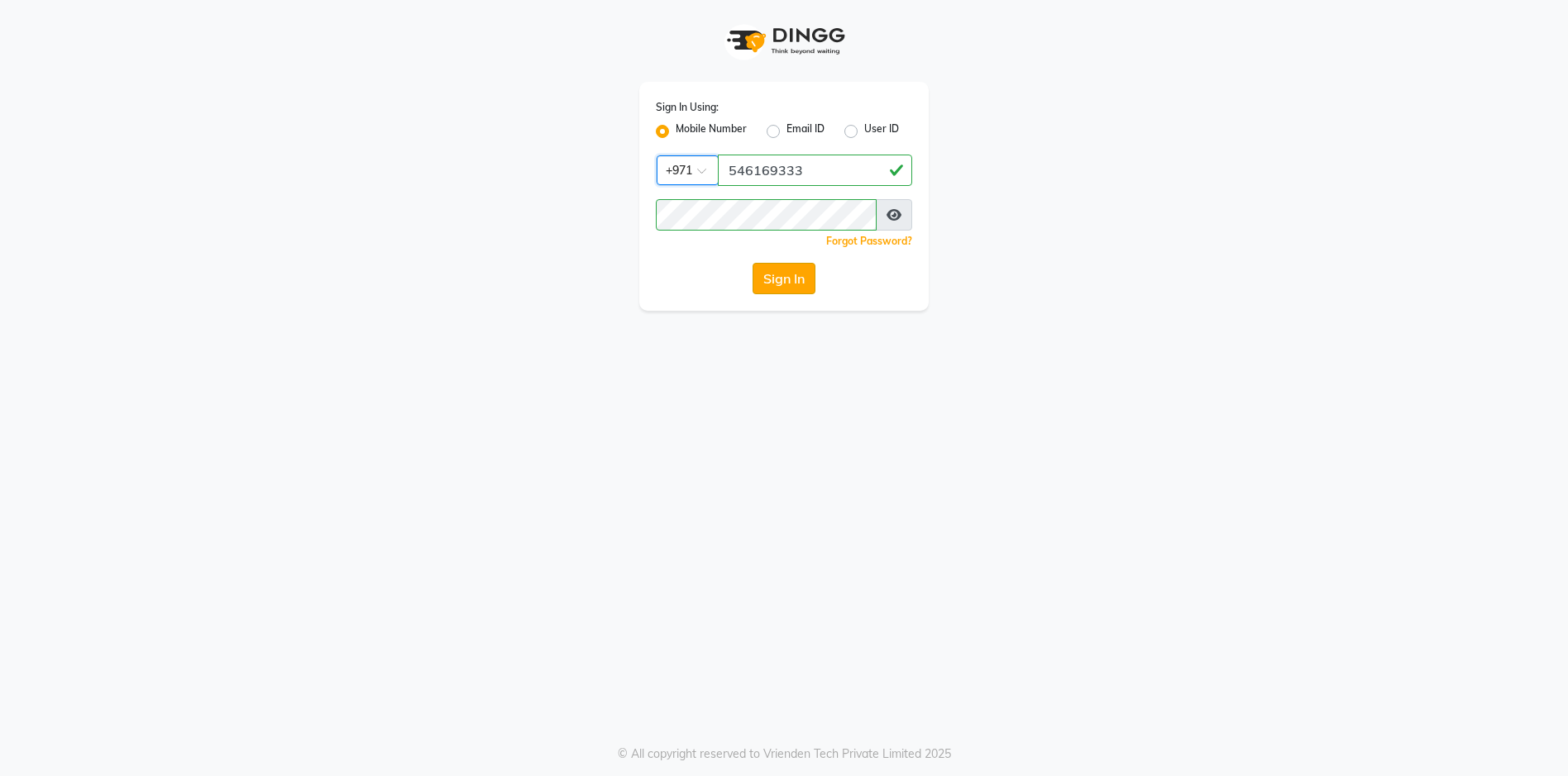
click at [793, 282] on button "Sign In" at bounding box center [783, 278] width 63 height 32
click at [798, 284] on button "Sign In" at bounding box center [783, 278] width 63 height 32
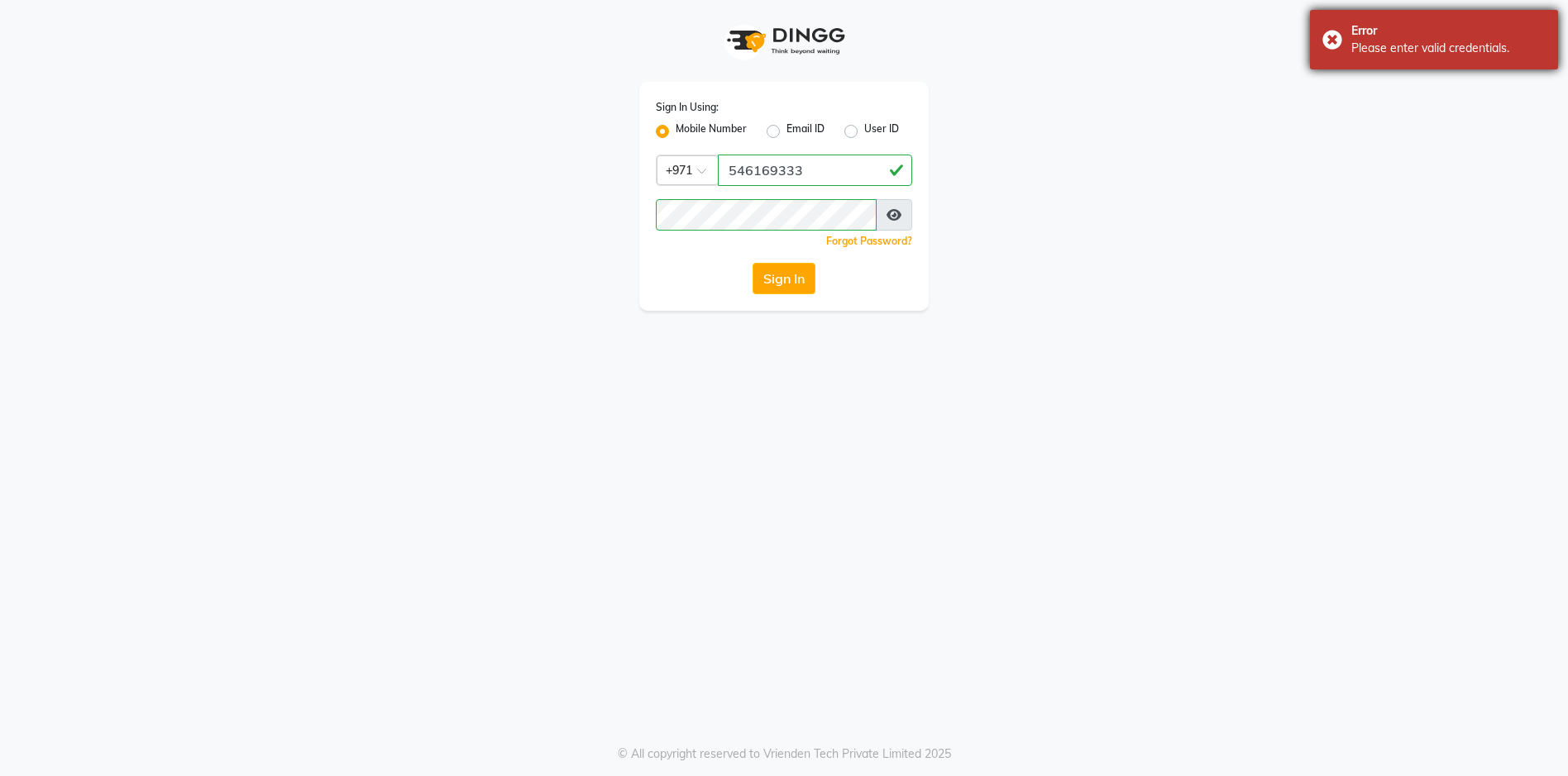
click at [1328, 44] on div "Error Please enter valid credentials." at bounding box center [1434, 39] width 248 height 59
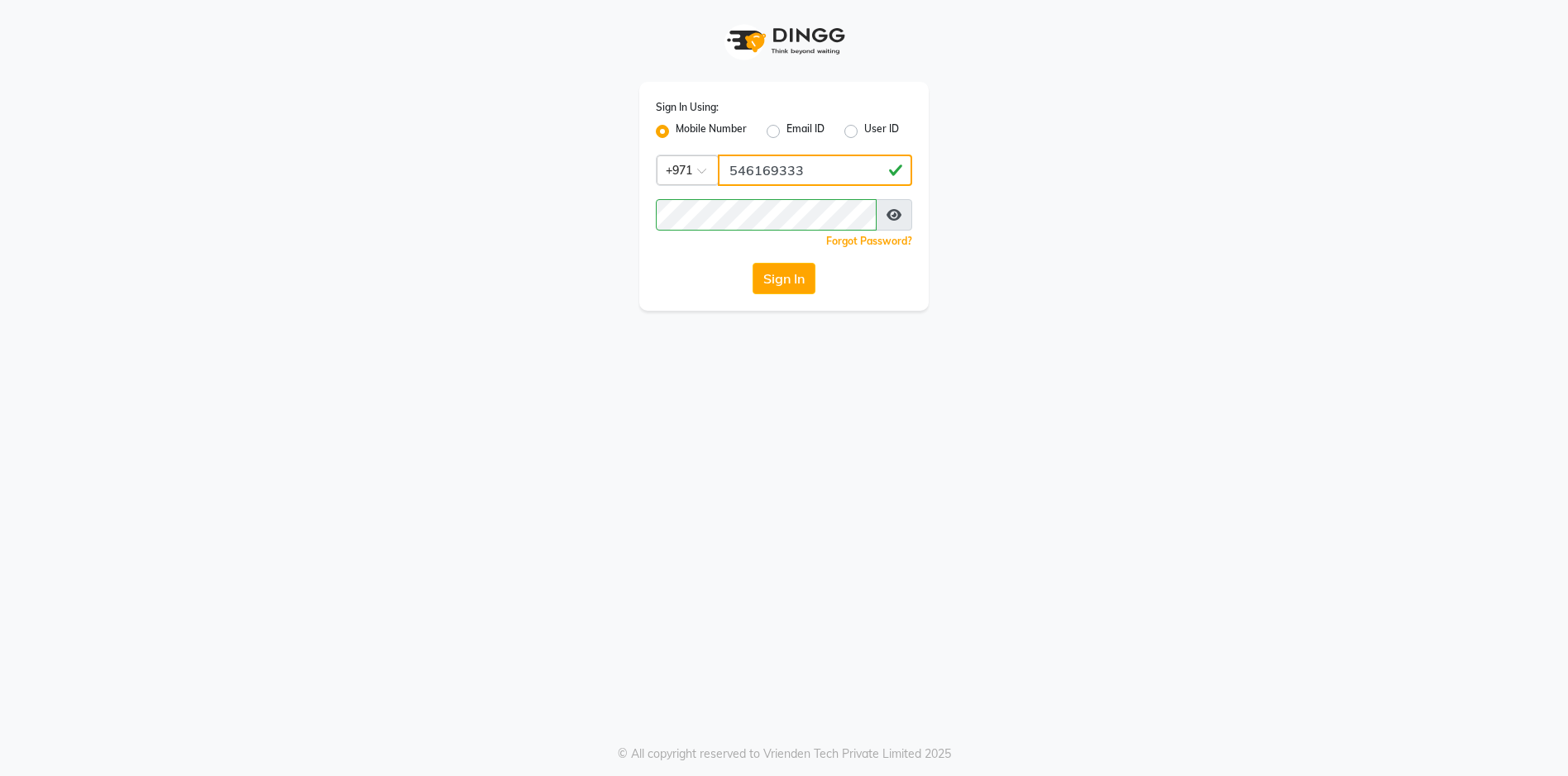
click at [821, 161] on input "546169333" at bounding box center [815, 170] width 195 height 32
click at [836, 157] on input "546169333" at bounding box center [815, 170] width 195 height 32
type input "543944492"
click at [800, 285] on button "Sign In" at bounding box center [783, 278] width 63 height 32
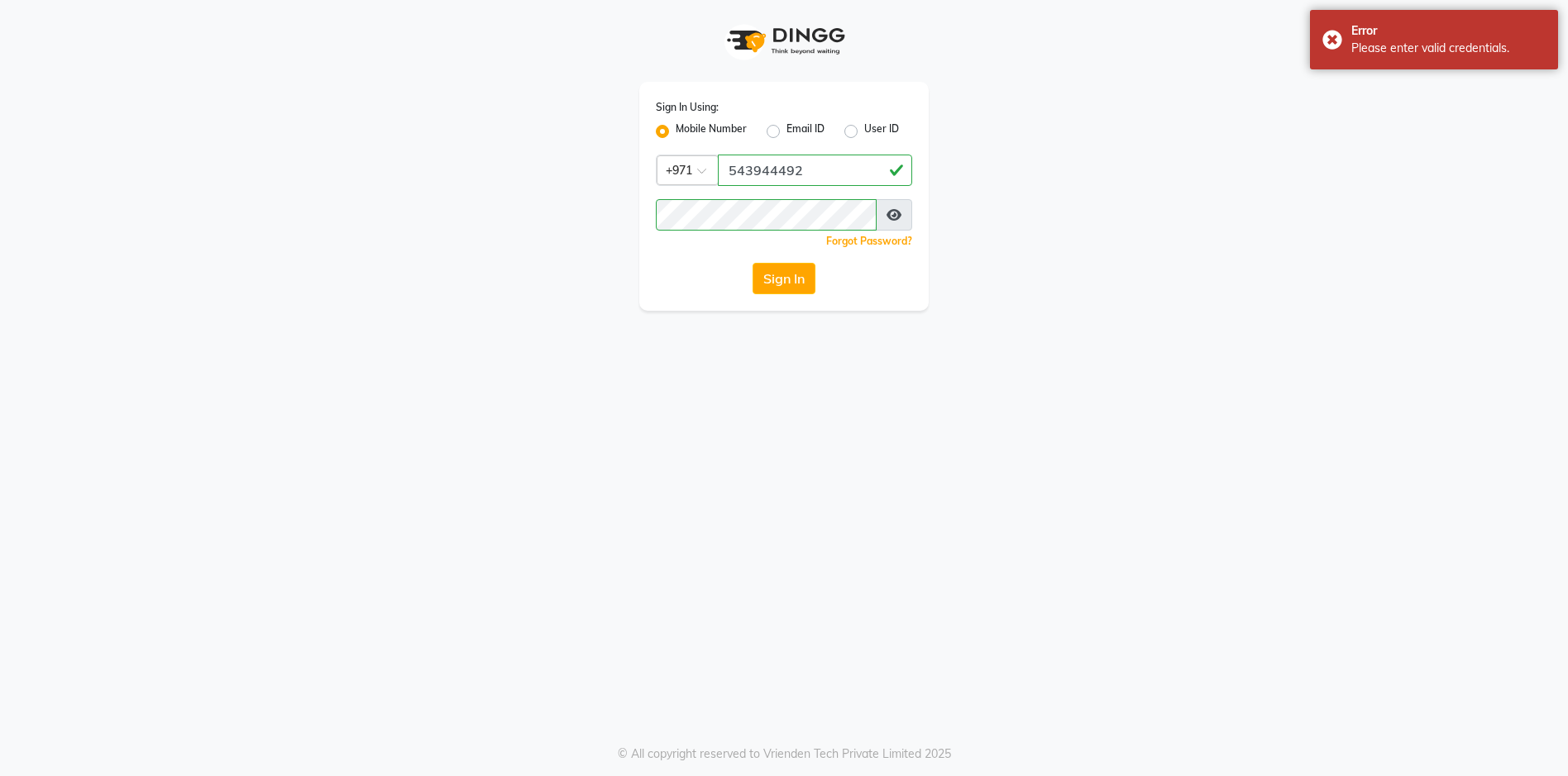
click at [865, 128] on label "User ID" at bounding box center [882, 131] width 35 height 20
click at [865, 128] on input "User ID" at bounding box center [870, 127] width 11 height 11
radio input "true"
radio input "false"
click at [765, 159] on input "Username" at bounding box center [783, 170] width 256 height 32
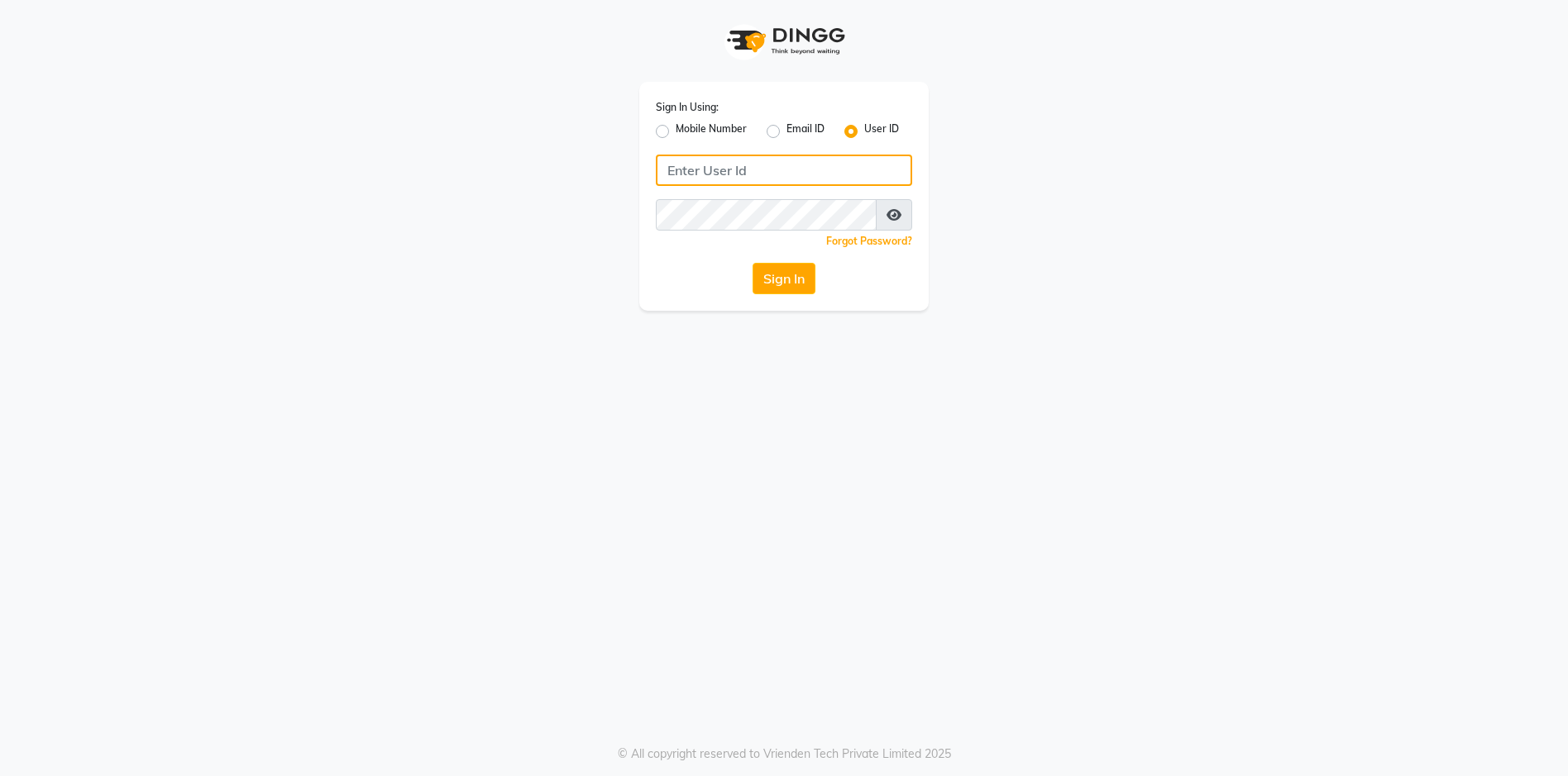
click at [721, 173] on input "Username" at bounding box center [783, 170] width 256 height 32
type input "4"
type input "543944492"
click at [703, 233] on div "Forgot Password?" at bounding box center [783, 241] width 256 height 17
click at [626, 407] on div "Sign In Using: Mobile Number Email ID User ID 543944492 Remember me Forgot Pass…" at bounding box center [784, 388] width 1568 height 776
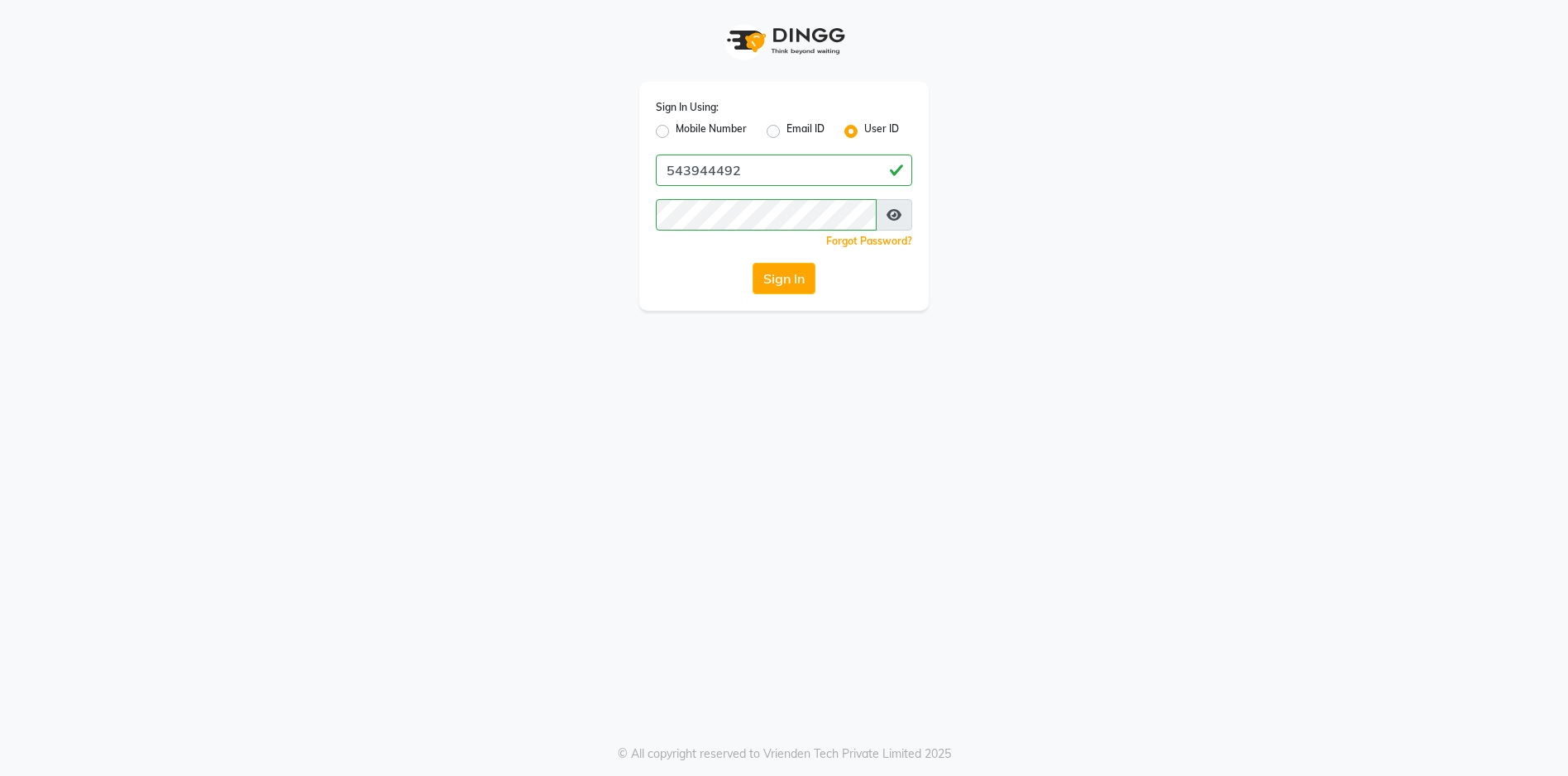
click at [803, 259] on div "Sign In Using: Mobile Number Email ID User ID 543944492 Remember me Forgot Pass…" at bounding box center [784, 196] width 290 height 229
click at [782, 276] on button "Sign In" at bounding box center [783, 278] width 63 height 32
click at [1272, 208] on app-login "Sign In Using: Mobile Number Email ID User ID 543944492 Remember me Forgot Pass…" at bounding box center [784, 155] width 1568 height 311
click at [676, 128] on label "Mobile Number" at bounding box center [711, 131] width 71 height 20
click at [676, 128] on input "Mobile Number" at bounding box center [681, 127] width 11 height 11
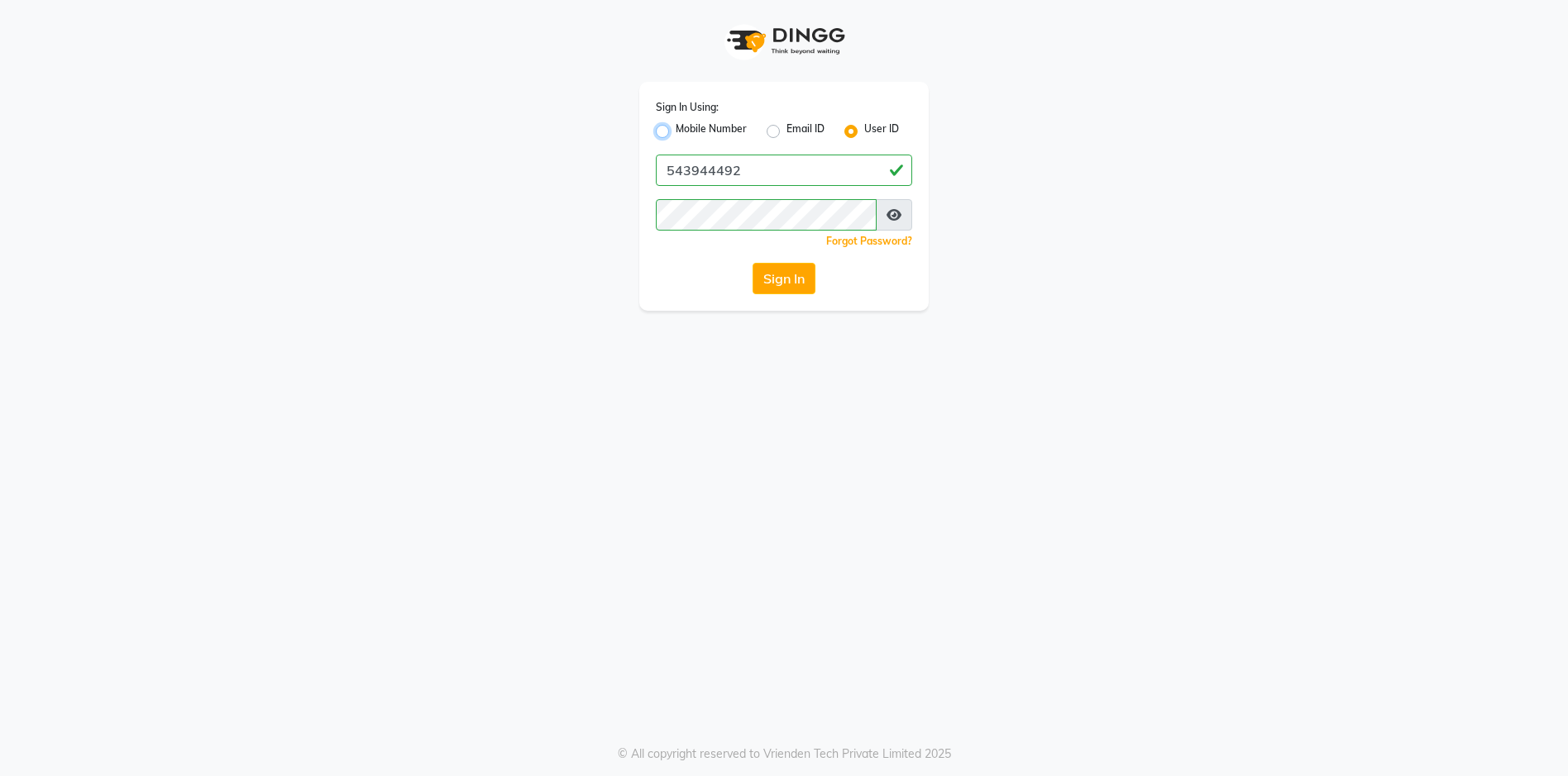
radio input "true"
radio input "false"
click at [754, 164] on input "Username" at bounding box center [815, 170] width 195 height 32
type input "546169333"
click at [618, 321] on div "Sign In Using: Mobile Number Email ID User ID Country Code × +971 546169333 Rem…" at bounding box center [784, 388] width 1568 height 776
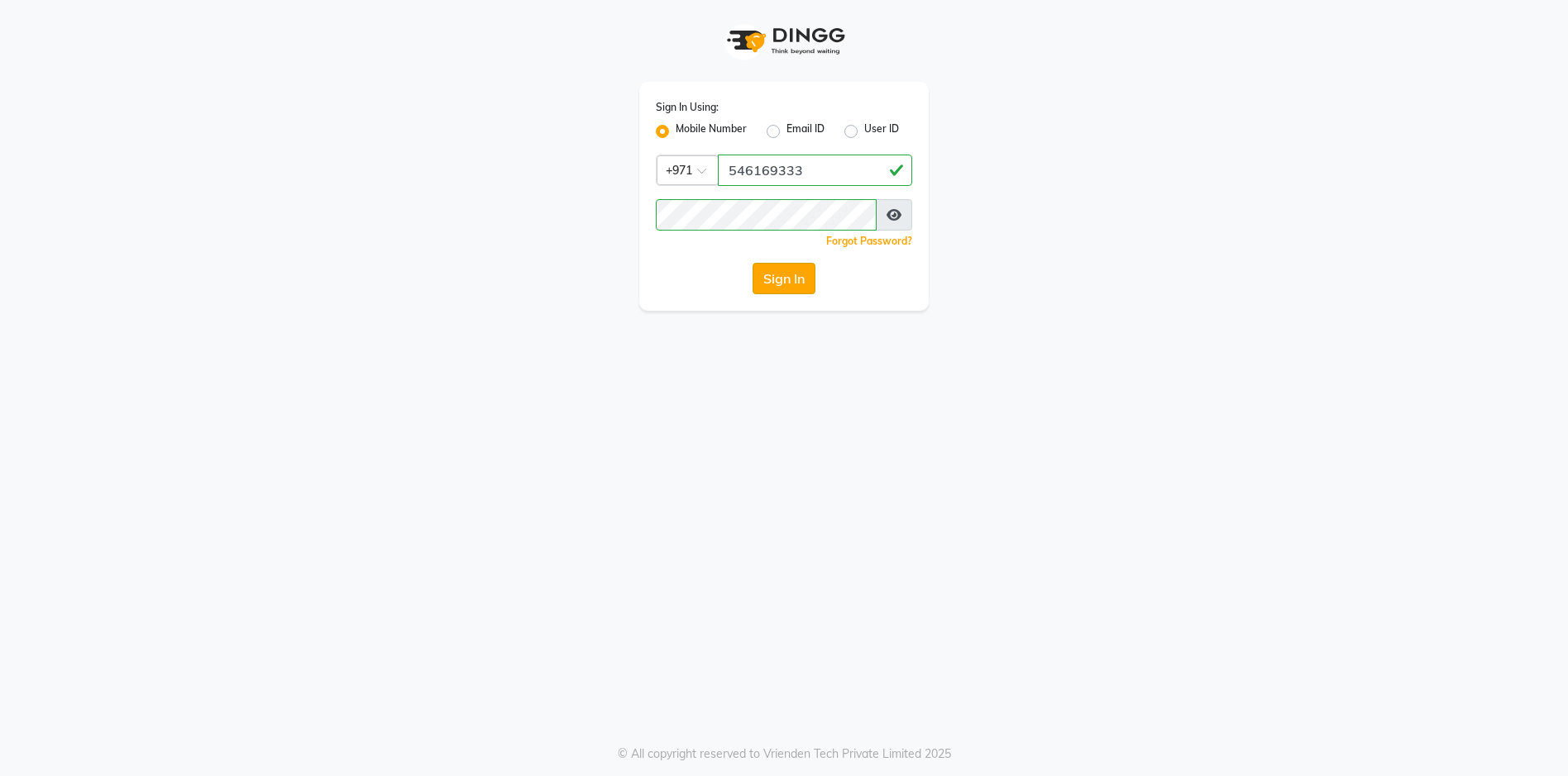
click at [798, 287] on button "Sign In" at bounding box center [783, 278] width 63 height 32
